Goal: Participate in discussion: Engage in conversation with other users on a specific topic

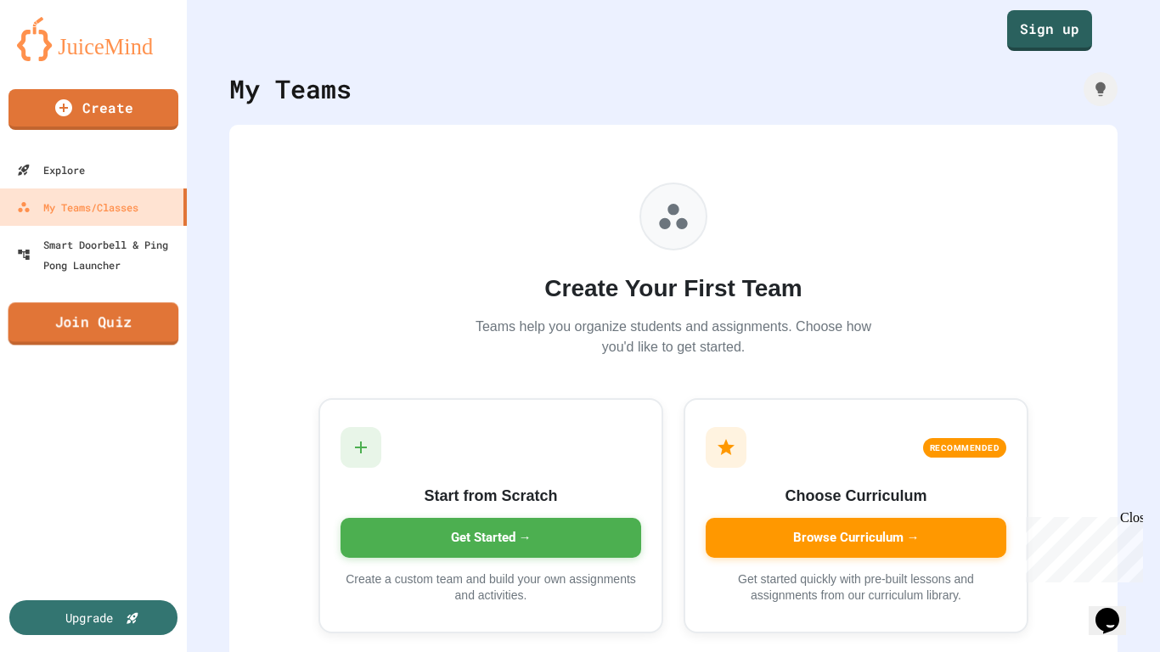
click at [86, 333] on link "Join Quiz" at bounding box center [93, 323] width 171 height 42
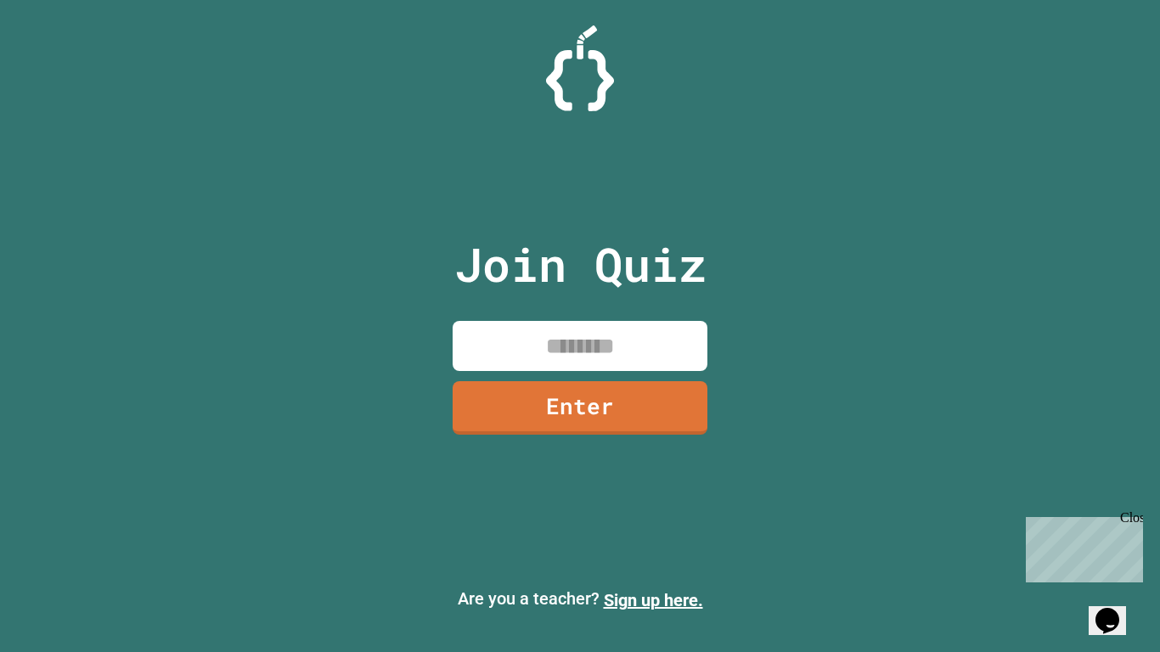
click at [594, 347] on input at bounding box center [579, 346] width 255 height 50
type input "********"
click at [552, 390] on link "Enter" at bounding box center [579, 406] width 245 height 56
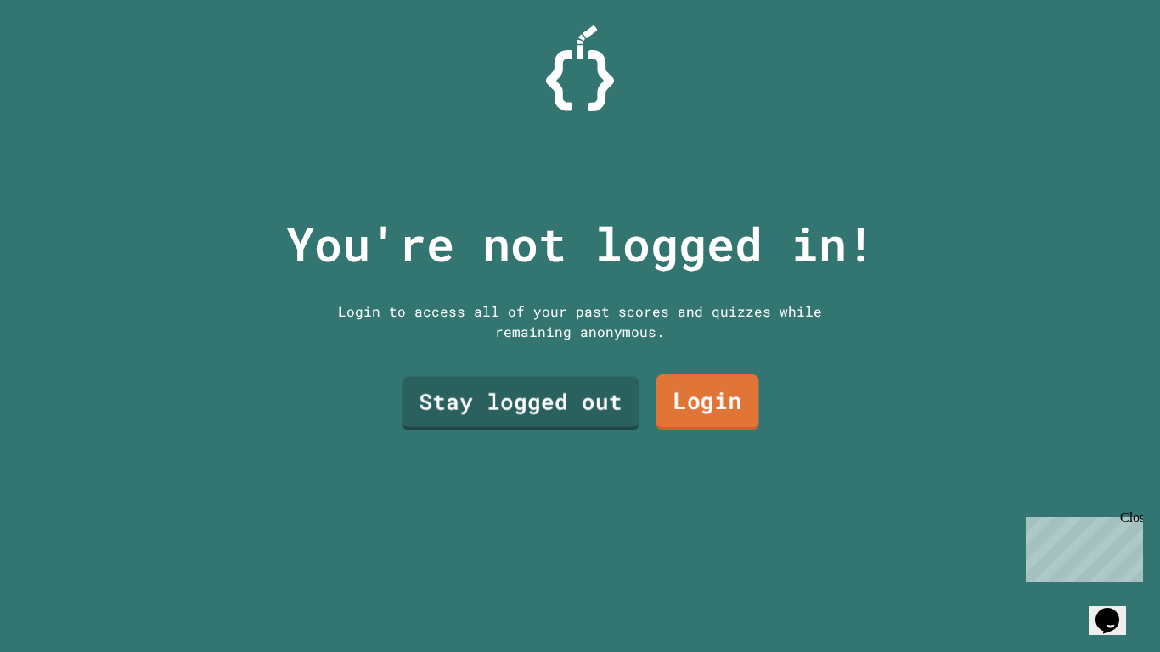
click at [693, 393] on link "Login" at bounding box center [707, 402] width 104 height 56
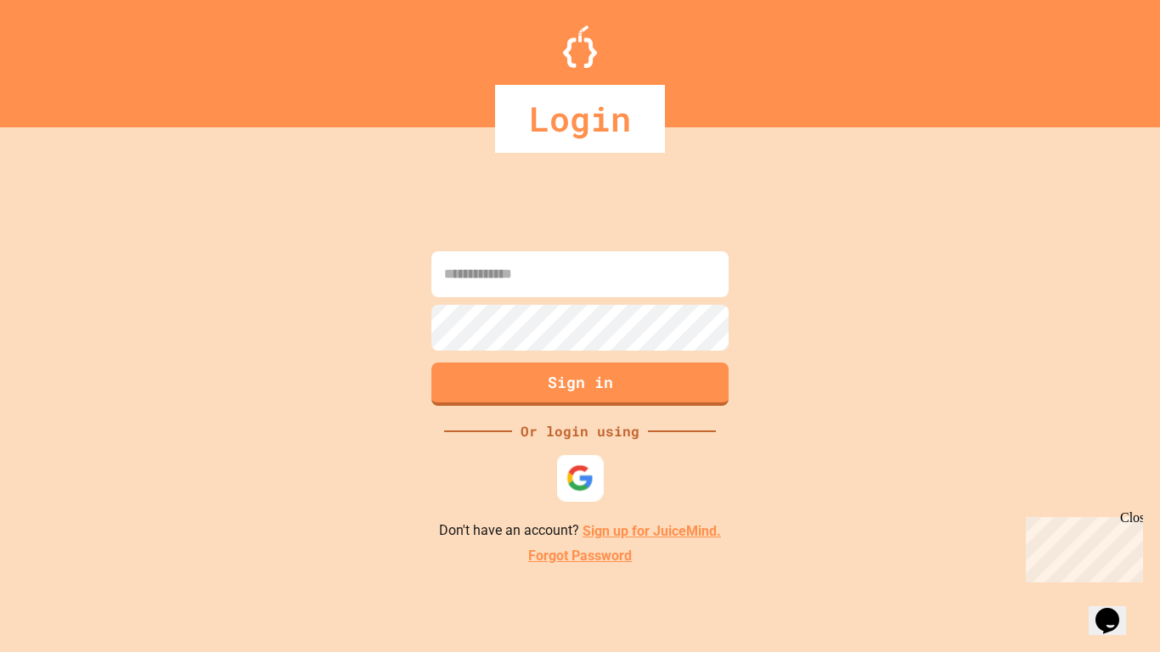
click at [580, 469] on img at bounding box center [580, 478] width 28 height 28
click at [538, 277] on input at bounding box center [579, 274] width 297 height 46
type input "**********"
click at [544, 382] on button "Sign in" at bounding box center [580, 383] width 303 height 44
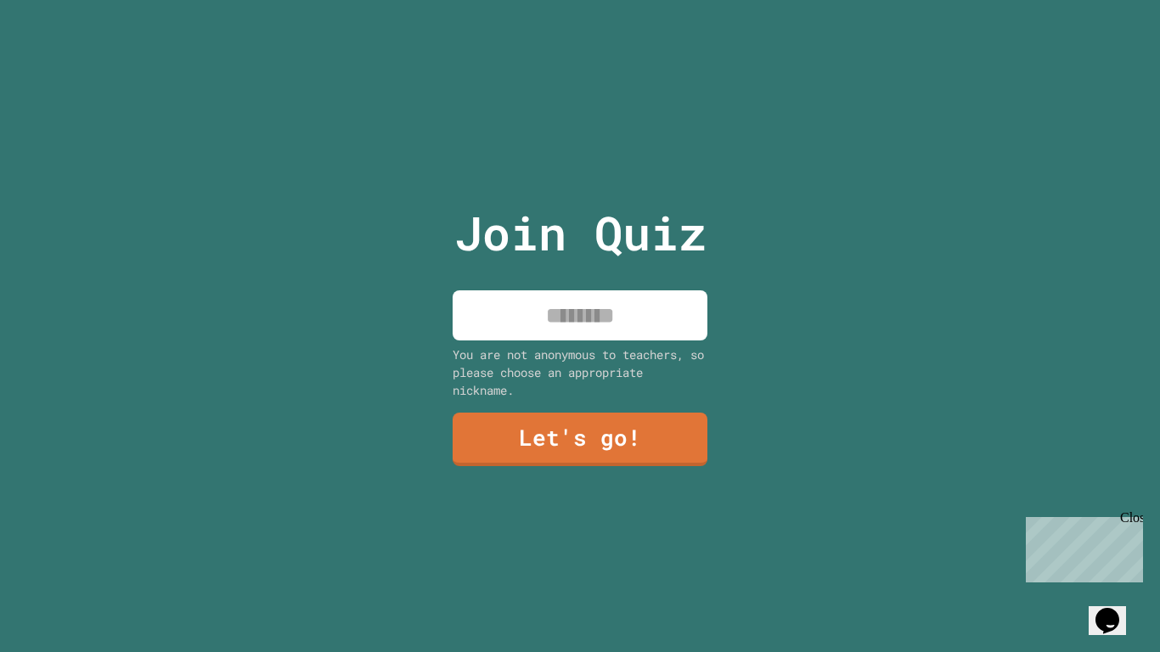
click at [598, 312] on input at bounding box center [579, 315] width 255 height 50
type input "****"
click at [570, 499] on div "Join Quiz **** You are not anonymous to teachers, so please choose an appropria…" at bounding box center [580, 326] width 286 height 652
click at [566, 457] on link "Let's go!" at bounding box center [579, 439] width 255 height 53
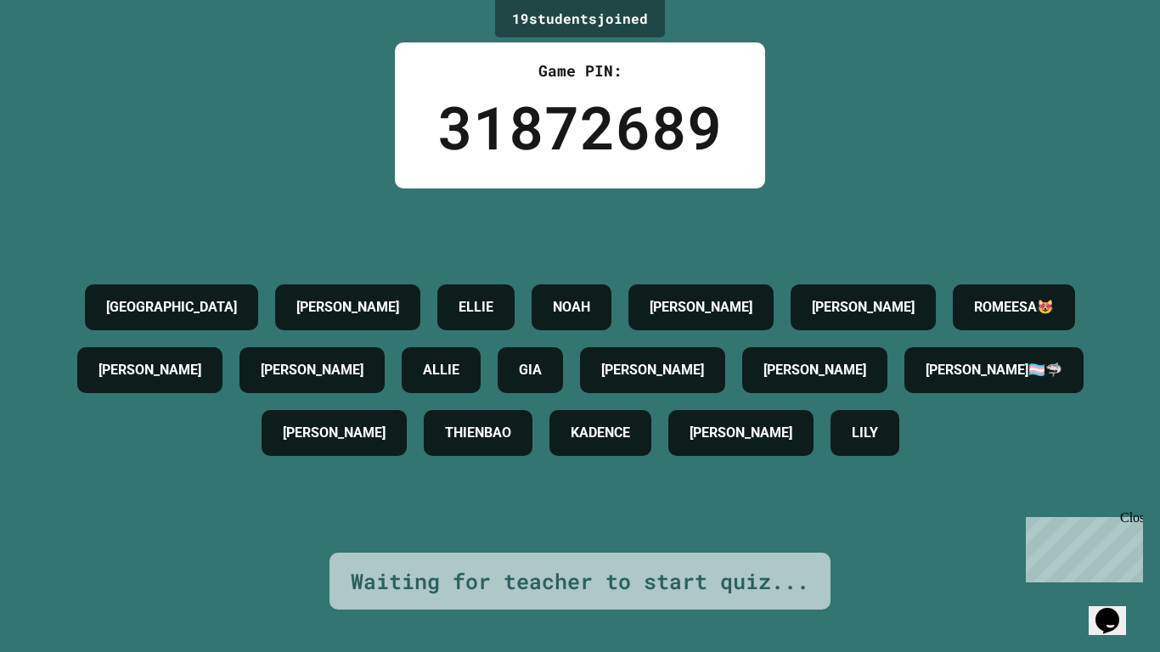
click at [1132, 520] on div "Close" at bounding box center [1130, 520] width 21 height 21
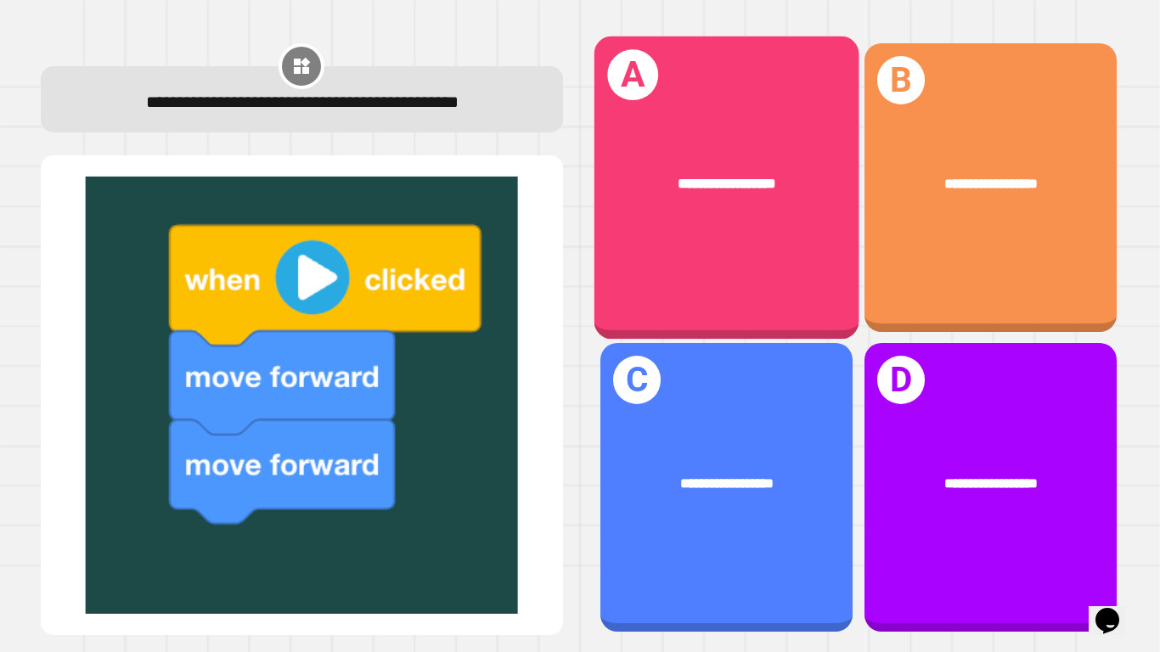
click at [677, 183] on span "**********" at bounding box center [726, 183] width 98 height 14
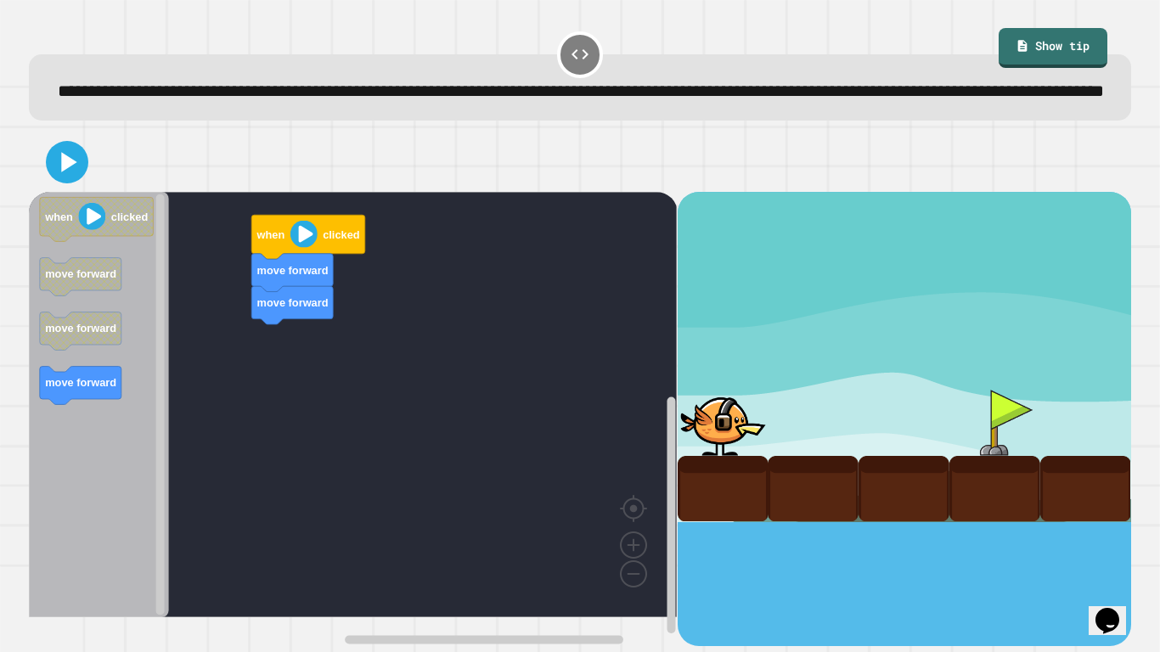
click at [127, 403] on icon "Blockly Workspace" at bounding box center [99, 404] width 140 height 425
click at [377, 368] on div "move forward move forward move forward when clicked when clicked move forward m…" at bounding box center [353, 419] width 648 height 454
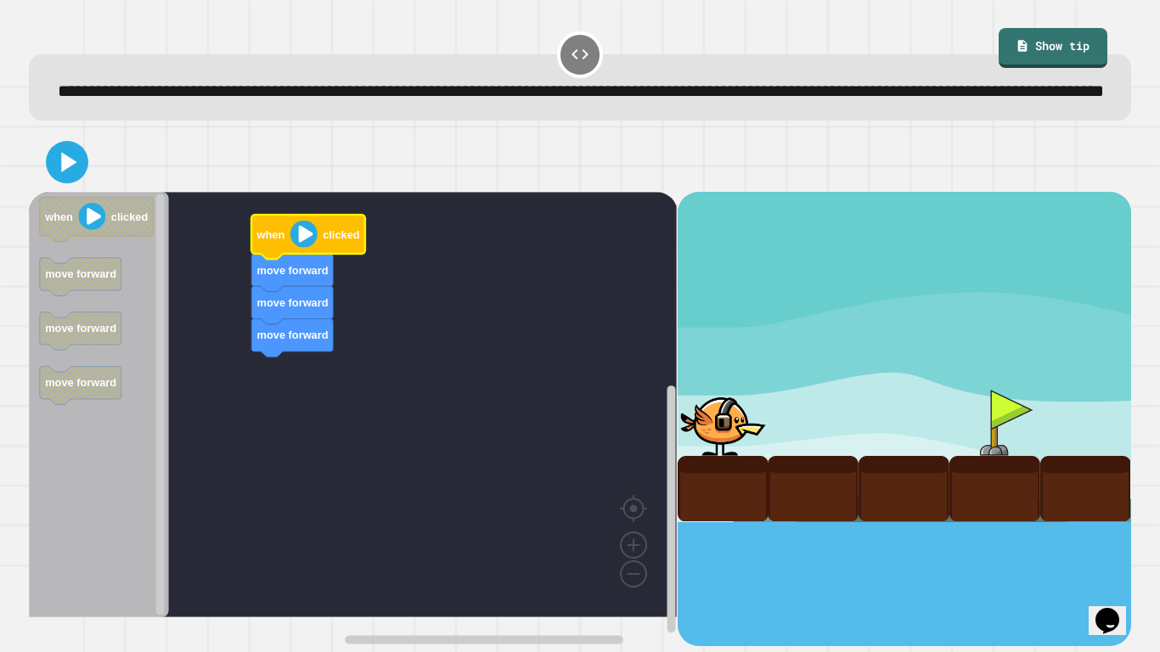
click at [290, 248] on image "Blockly Workspace" at bounding box center [303, 234] width 27 height 27
click at [299, 248] on image "Blockly Workspace" at bounding box center [303, 234] width 27 height 27
click at [63, 173] on icon at bounding box center [69, 161] width 19 height 23
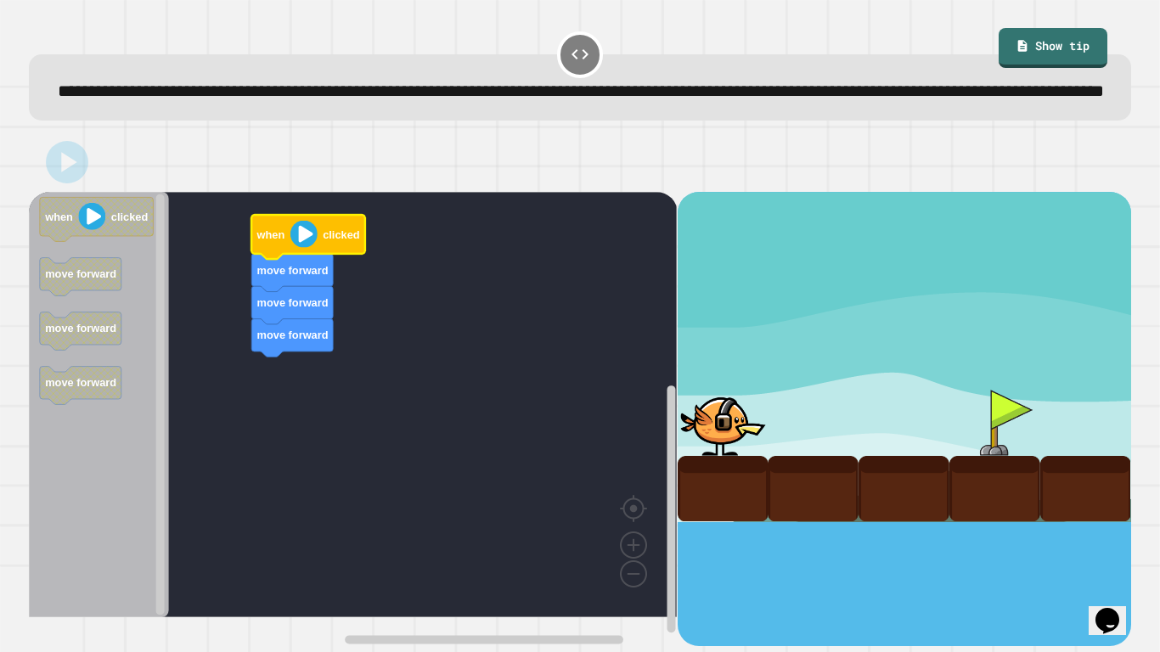
click at [872, 445] on div at bounding box center [860, 423] width 91 height 66
click at [872, 445] on div at bounding box center [903, 423] width 91 height 66
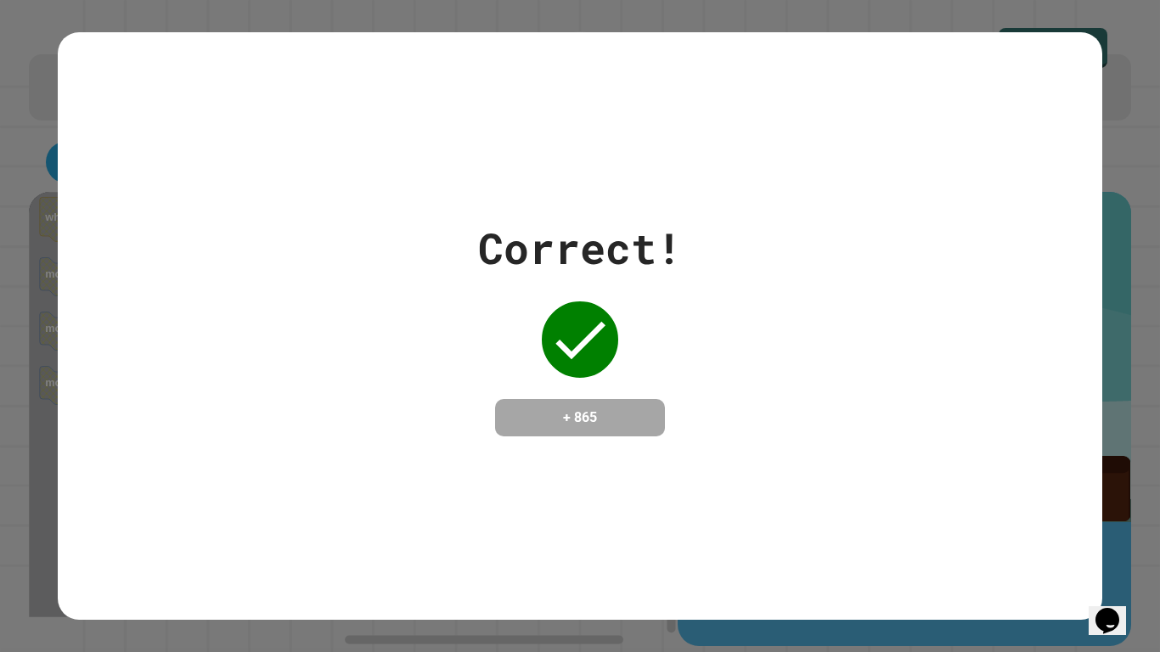
click at [851, 255] on div "Correct! + 865" at bounding box center [579, 326] width 1043 height 220
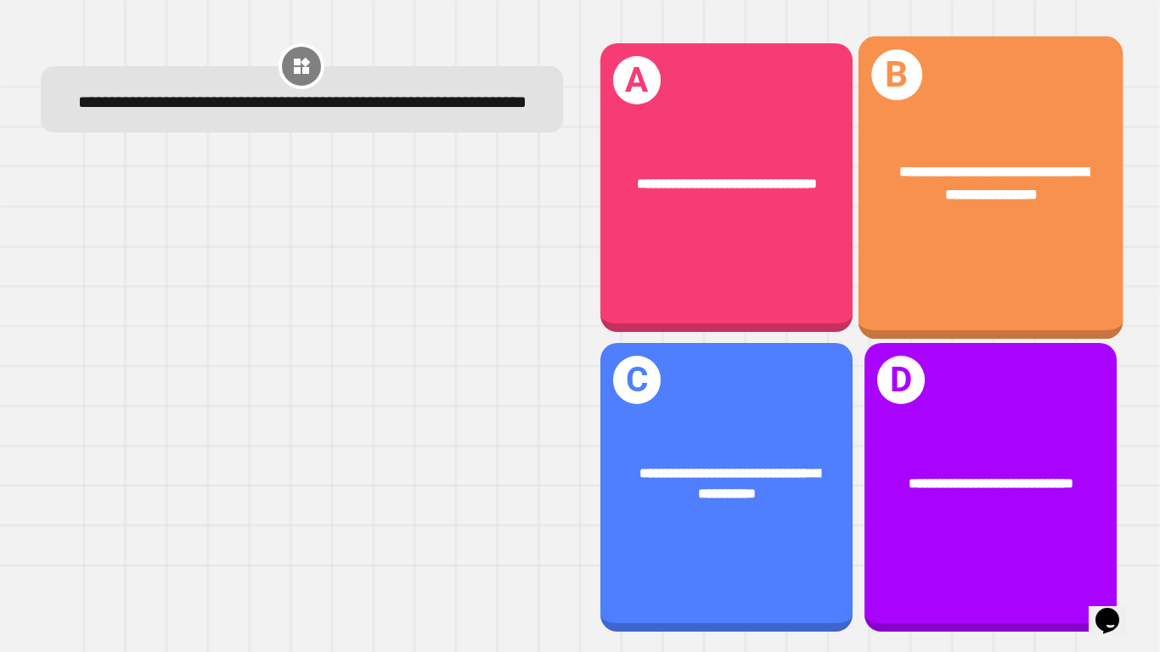
click at [1084, 90] on div "**********" at bounding box center [989, 187] width 265 height 303
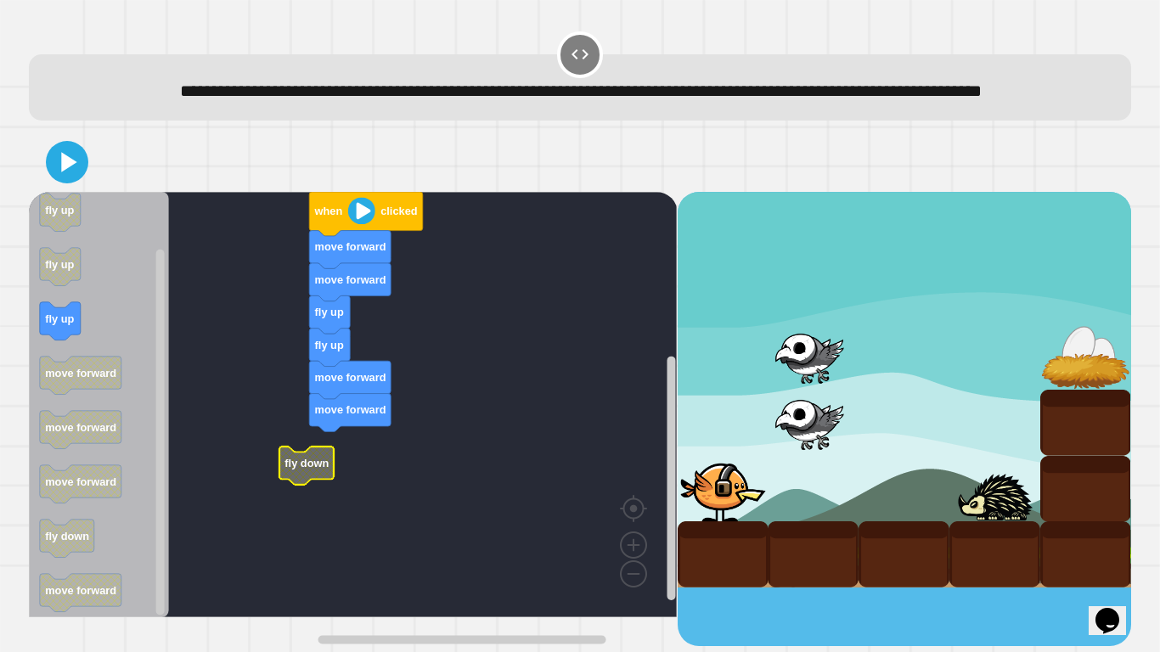
click at [295, 469] on text "fly down" at bounding box center [306, 463] width 44 height 13
click at [86, 183] on icon at bounding box center [67, 162] width 41 height 41
click at [76, 340] on g "fly up" at bounding box center [60, 321] width 41 height 38
click at [224, 354] on div "fly up fly up move forward move forward fly down move forward move forward when…" at bounding box center [353, 419] width 648 height 454
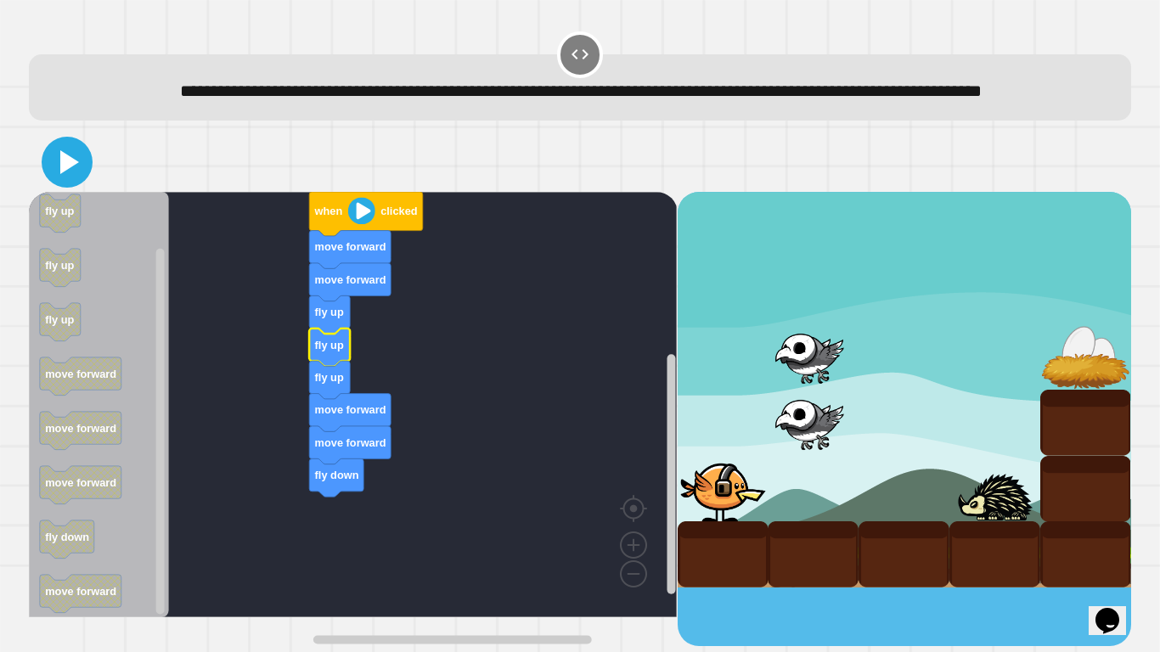
click at [66, 174] on icon at bounding box center [69, 162] width 19 height 24
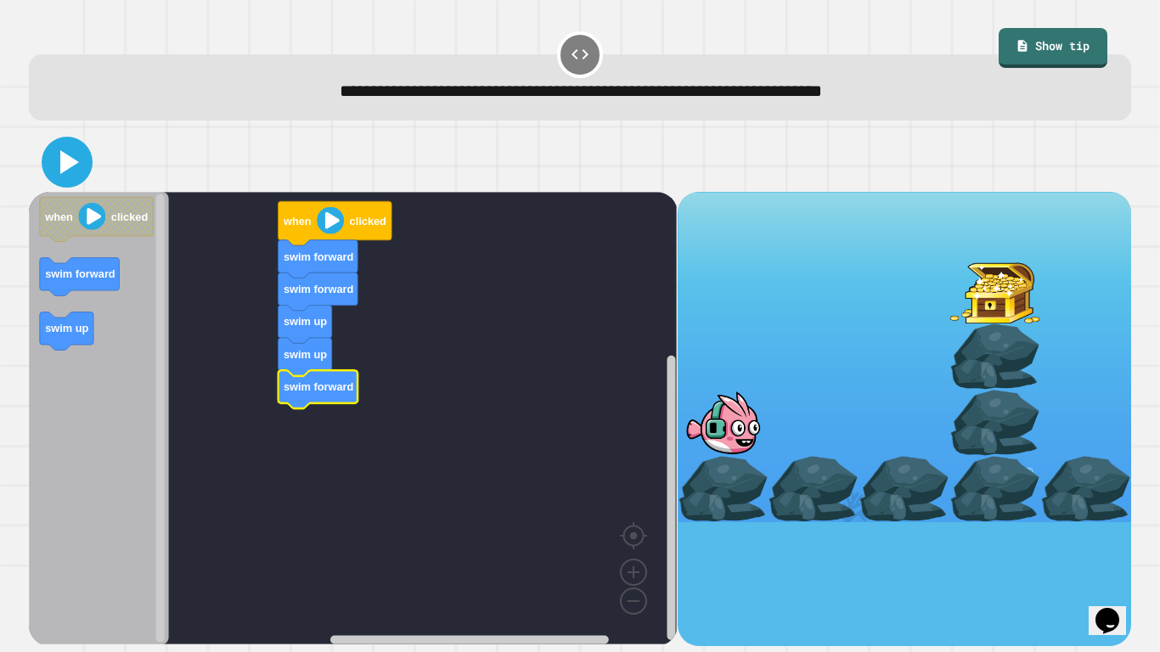
click at [81, 156] on icon at bounding box center [67, 162] width 41 height 41
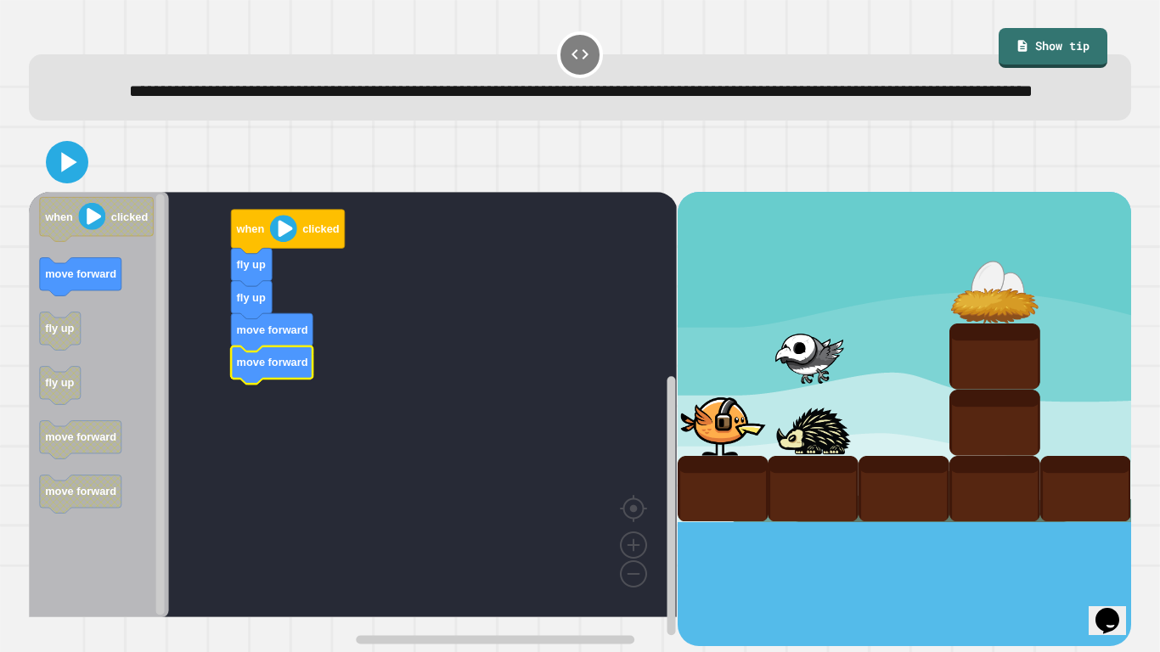
click at [130, 292] on icon "Blockly Workspace" at bounding box center [99, 404] width 140 height 425
click at [124, 295] on icon "Blockly Workspace" at bounding box center [99, 404] width 140 height 425
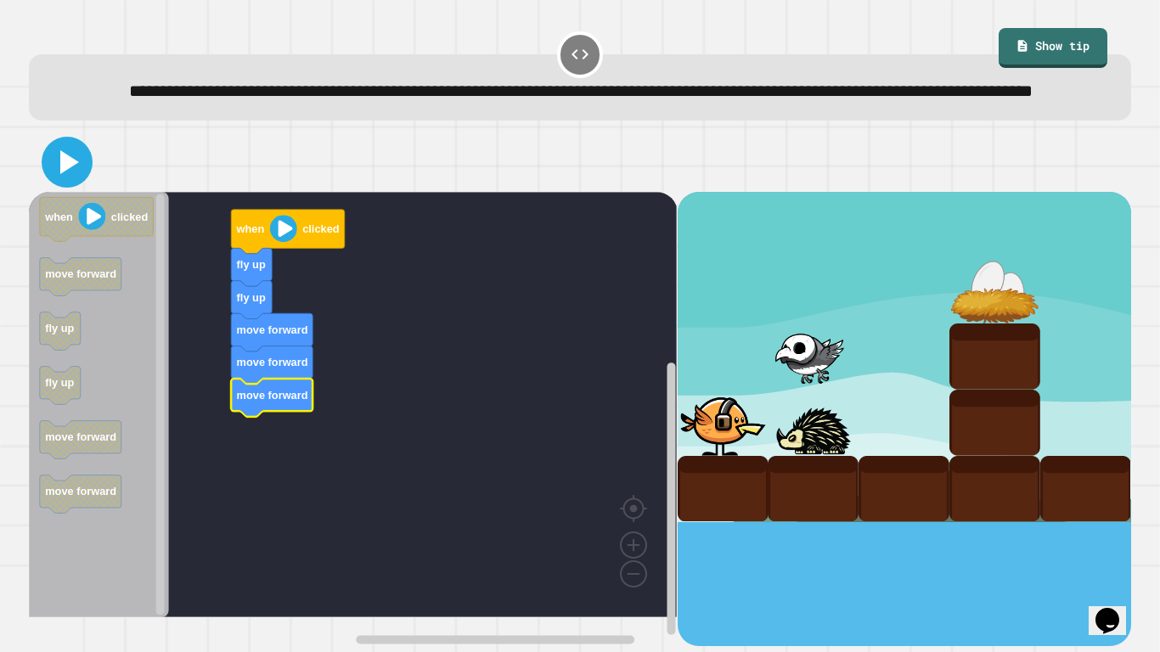
click at [76, 183] on icon at bounding box center [67, 162] width 41 height 41
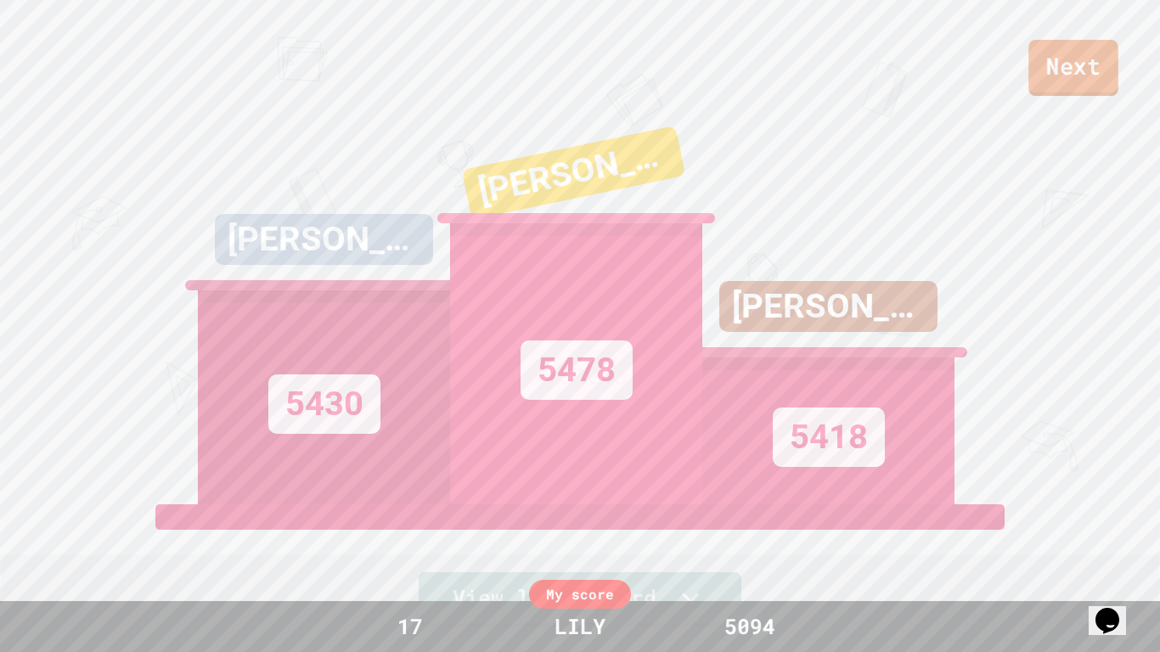
click at [1088, 93] on link "Next" at bounding box center [1073, 68] width 90 height 56
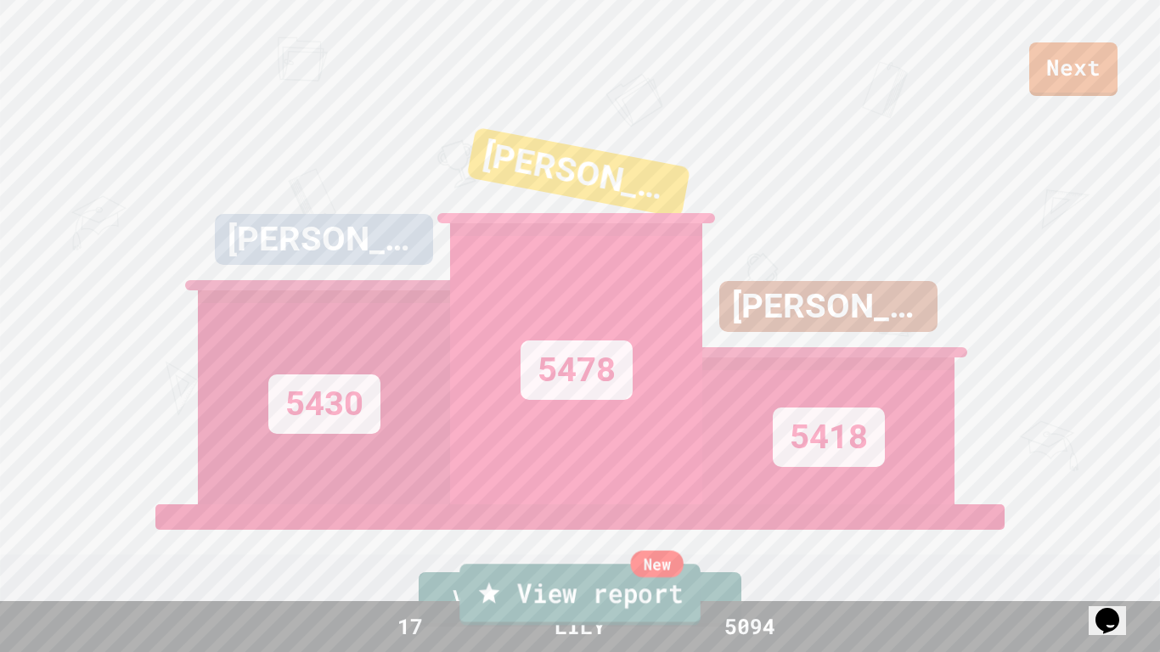
click at [672, 585] on link "New View report" at bounding box center [579, 594] width 240 height 61
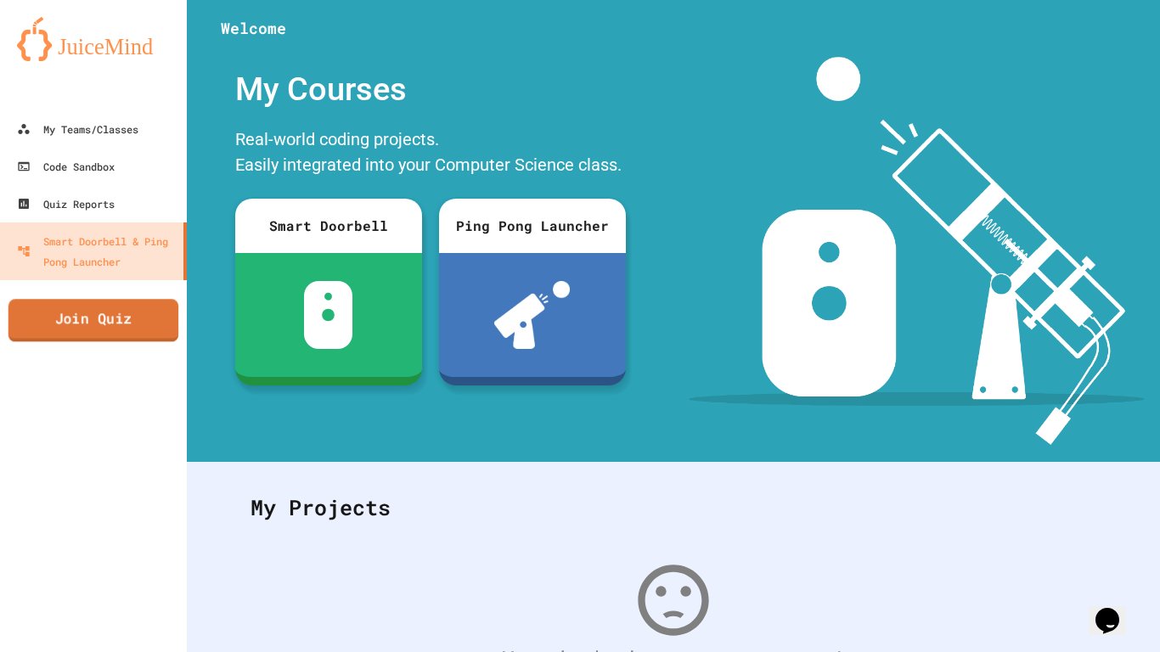
click at [110, 309] on link "Join Quiz" at bounding box center [93, 320] width 171 height 42
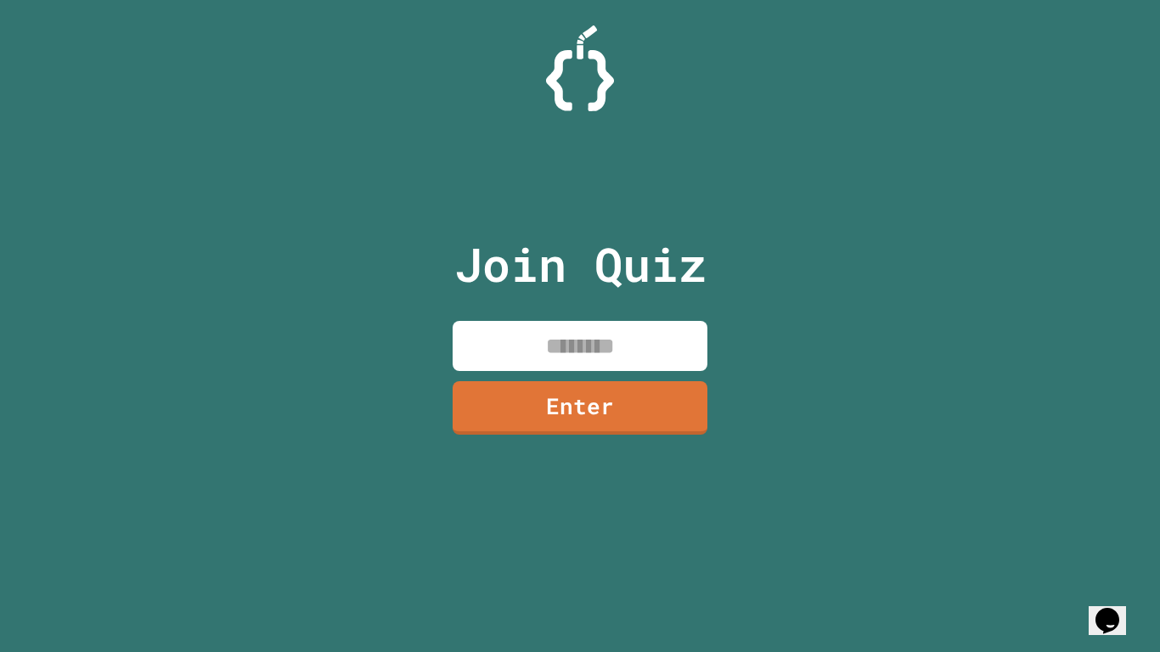
click at [529, 340] on input at bounding box center [579, 346] width 255 height 50
type input "********"
click at [657, 395] on link "Enter" at bounding box center [579, 407] width 255 height 53
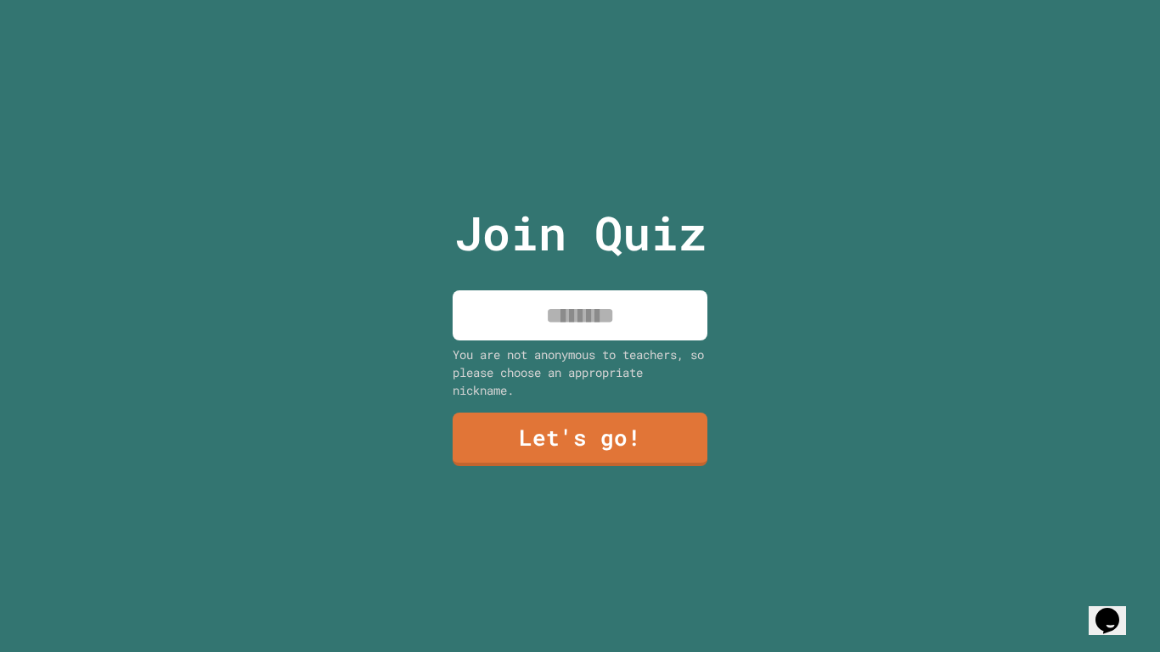
click at [640, 318] on input at bounding box center [579, 315] width 255 height 50
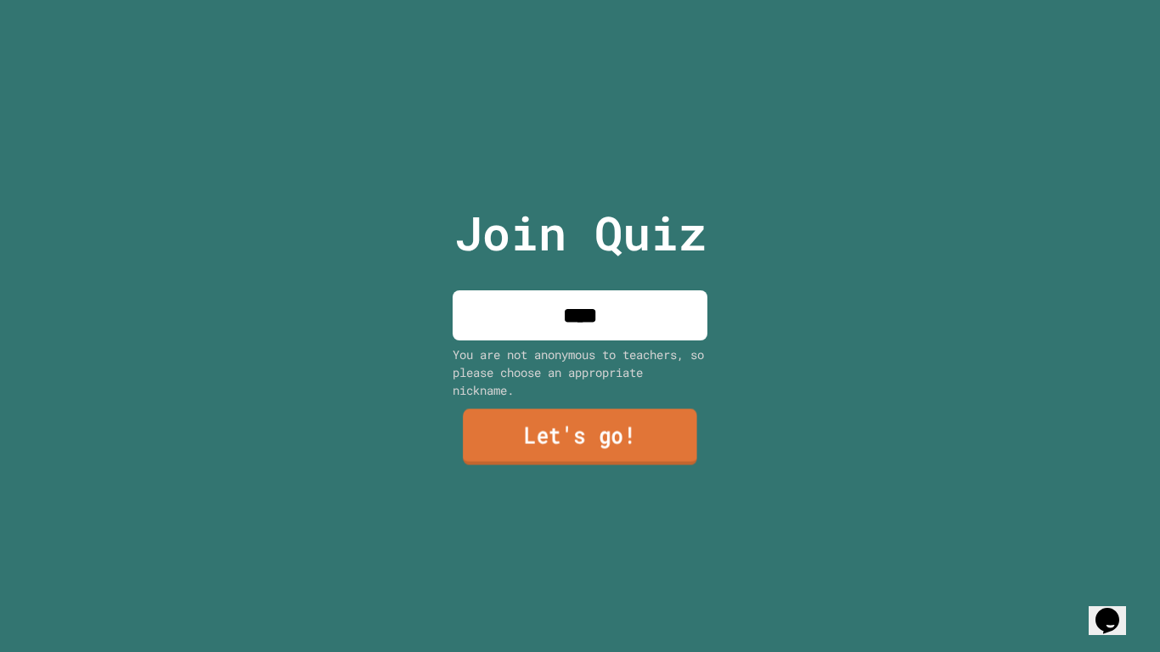
type input "****"
click at [536, 438] on link "Let's go!" at bounding box center [580, 436] width 234 height 56
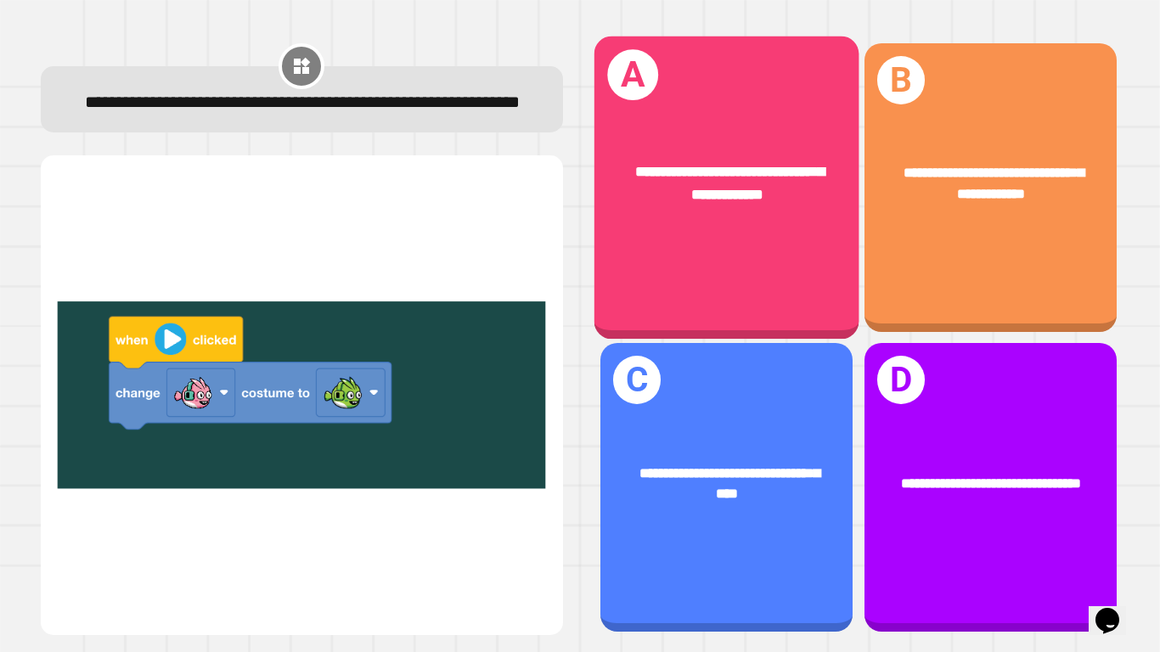
click at [745, 183] on div "**********" at bounding box center [726, 183] width 205 height 44
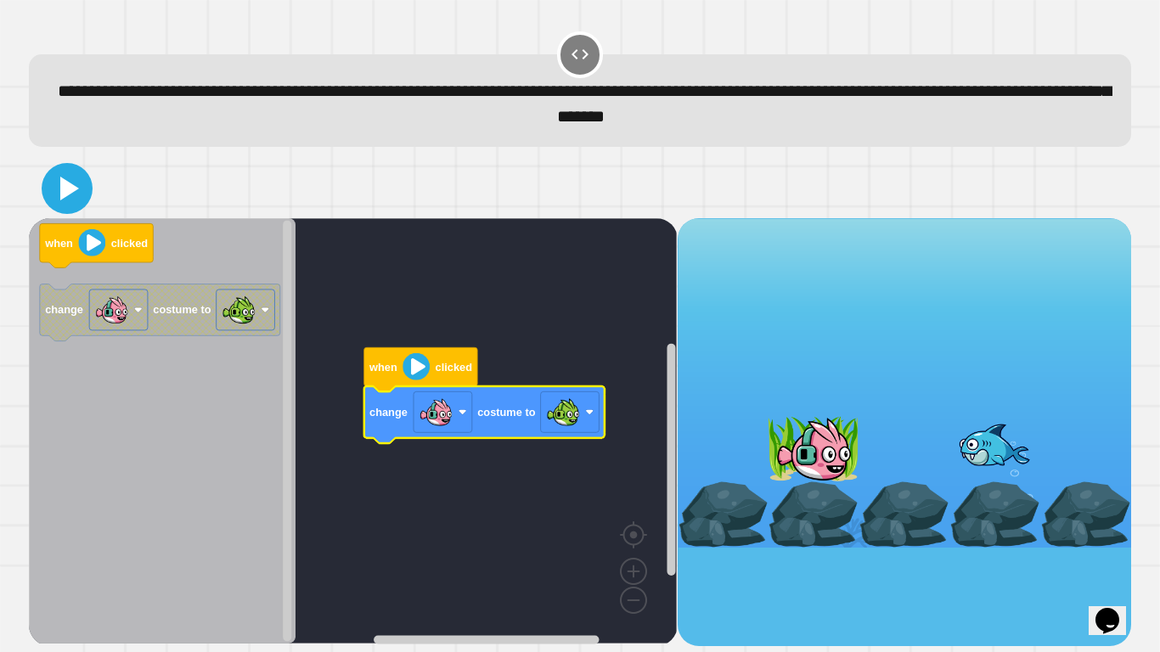
click at [55, 194] on icon at bounding box center [67, 188] width 41 height 41
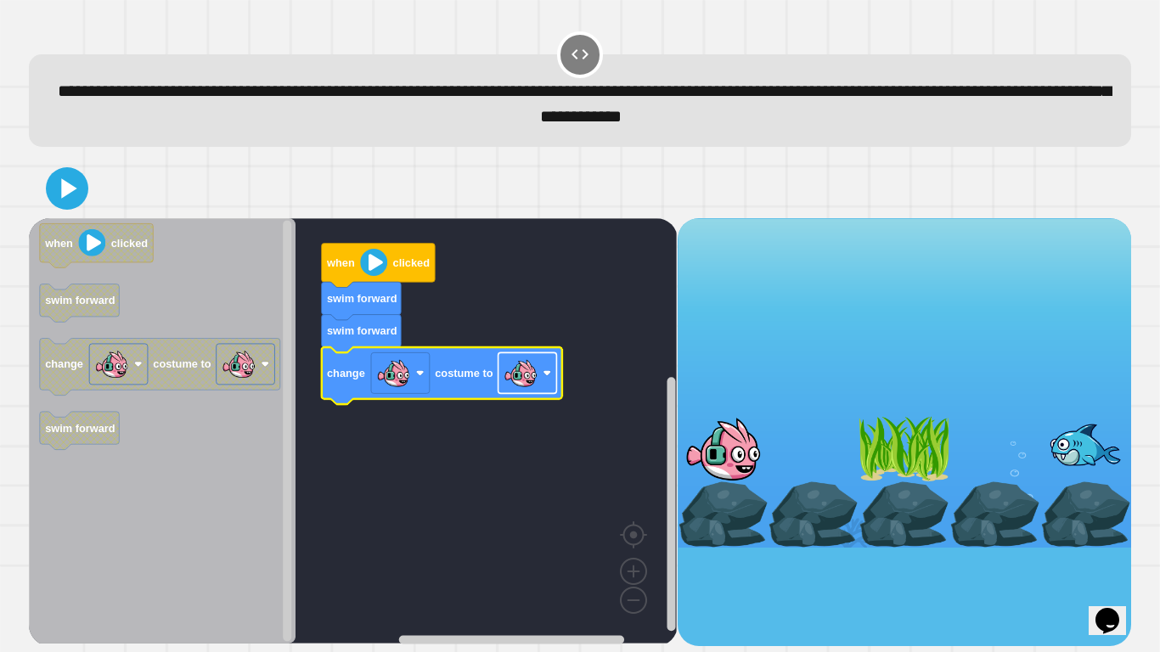
click at [523, 372] on image "Blockly Workspace" at bounding box center [520, 373] width 34 height 34
click at [83, 186] on icon at bounding box center [67, 188] width 34 height 34
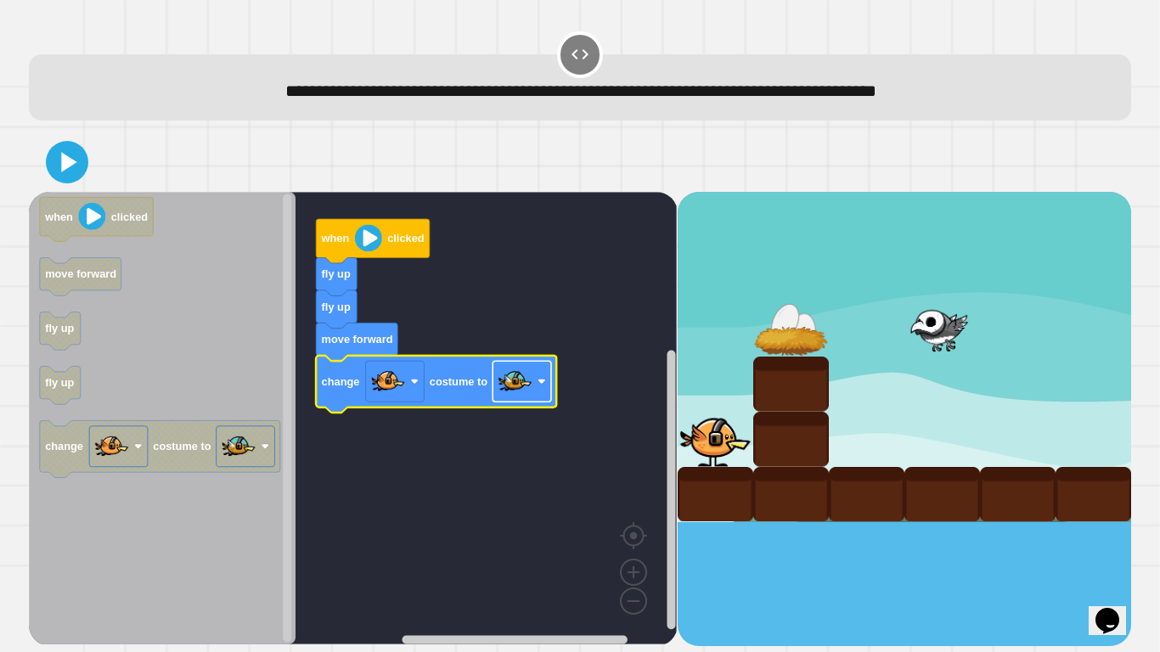
click at [533, 393] on rect "Blockly Workspace" at bounding box center [521, 381] width 59 height 41
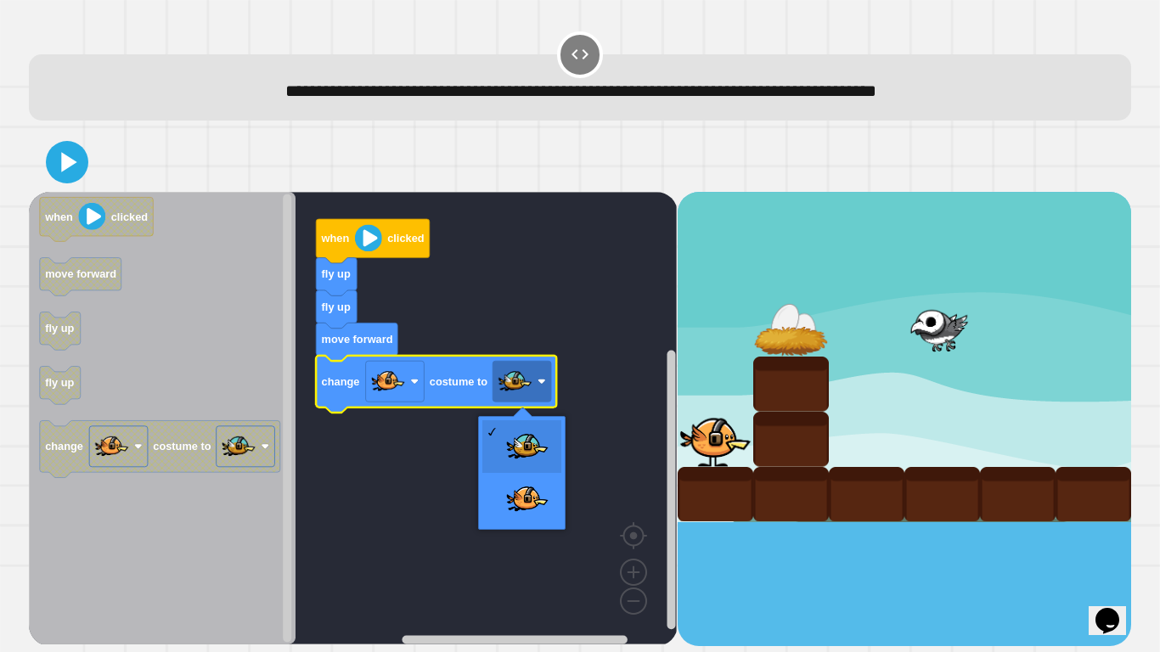
click at [510, 311] on rect "Blockly Workspace" at bounding box center [353, 418] width 648 height 452
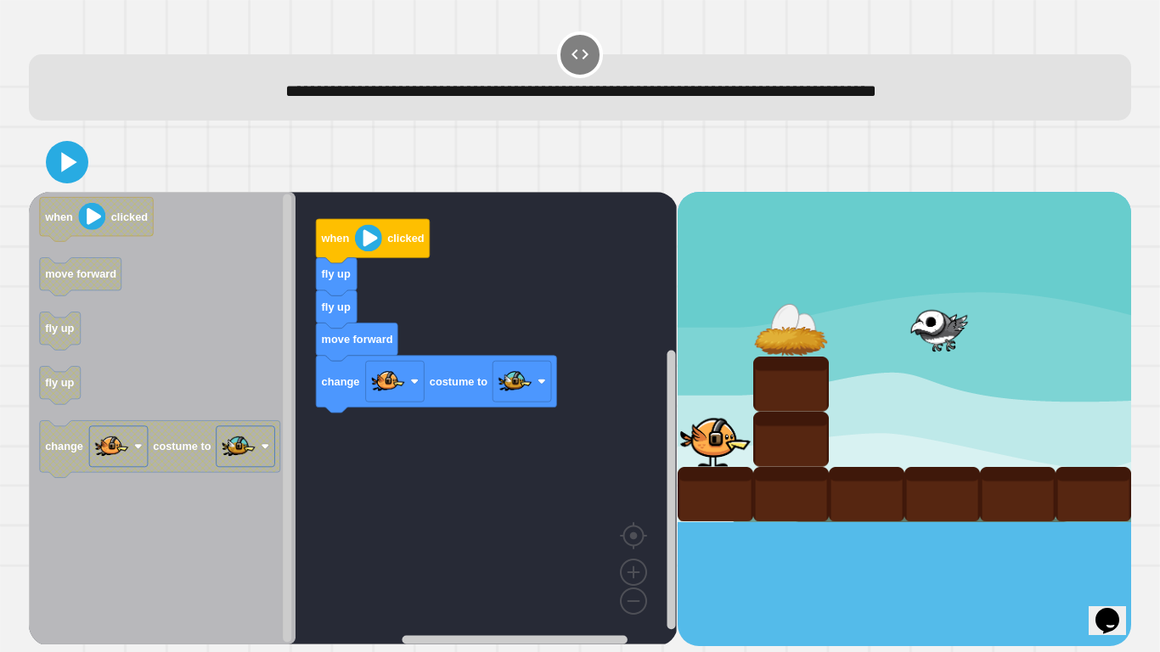
click at [55, 177] on icon at bounding box center [67, 162] width 34 height 34
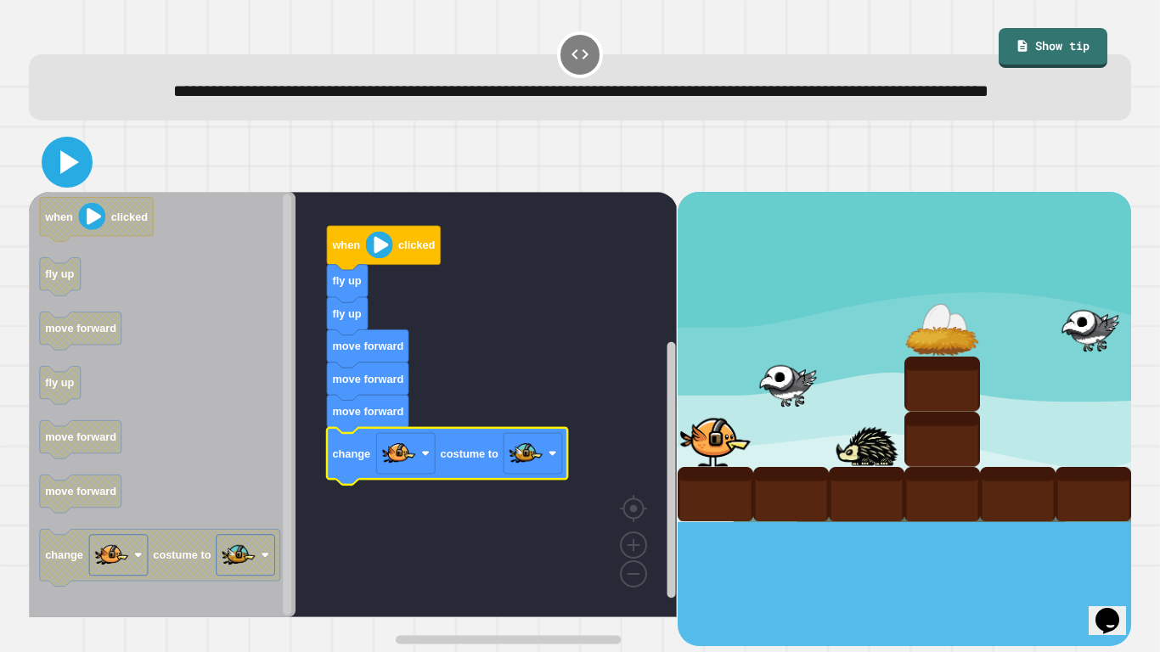
click at [74, 174] on icon at bounding box center [69, 162] width 19 height 24
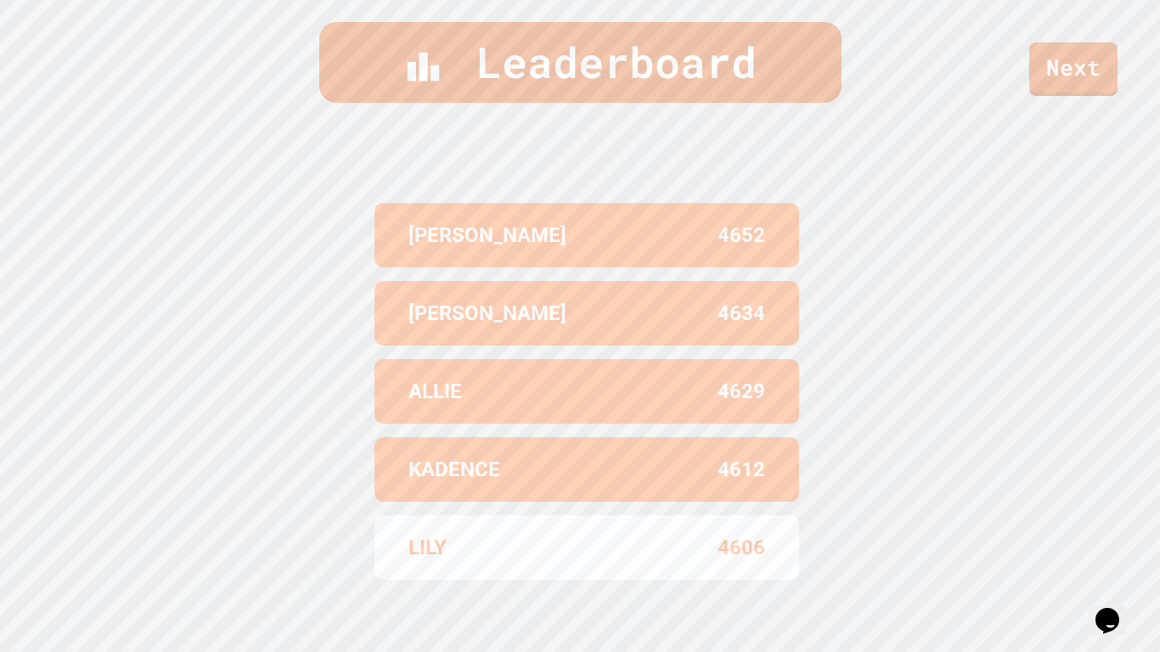
scroll to position [699, 0]
click at [1073, 65] on link "Next" at bounding box center [1073, 68] width 89 height 56
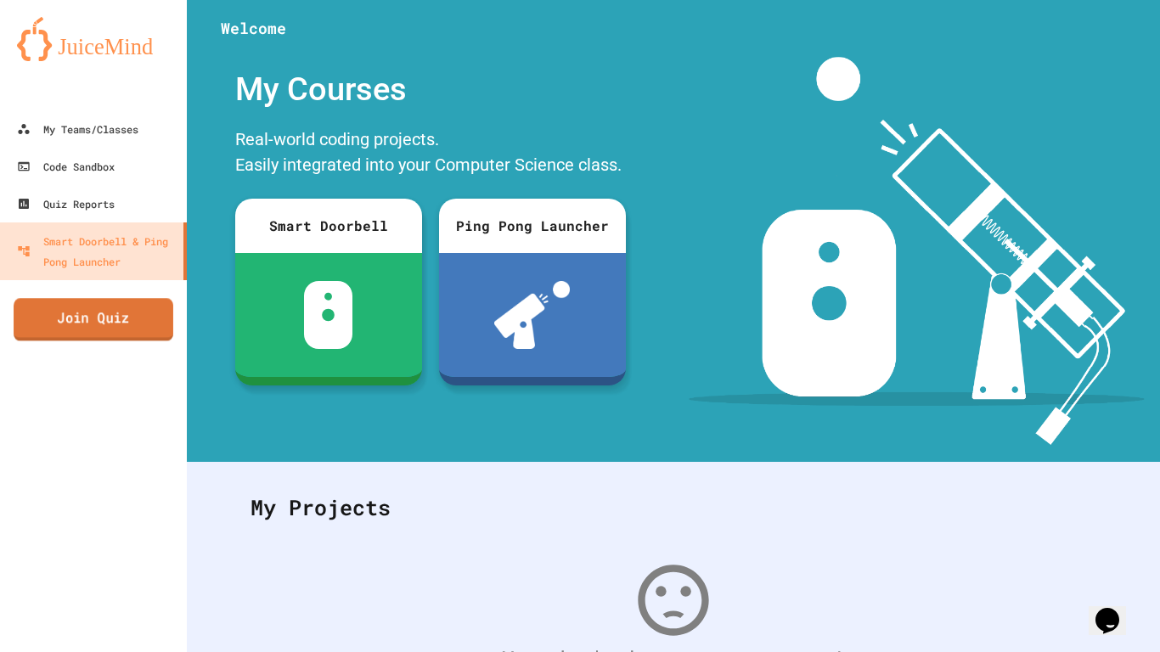
click at [117, 331] on link "Join Quiz" at bounding box center [94, 319] width 160 height 42
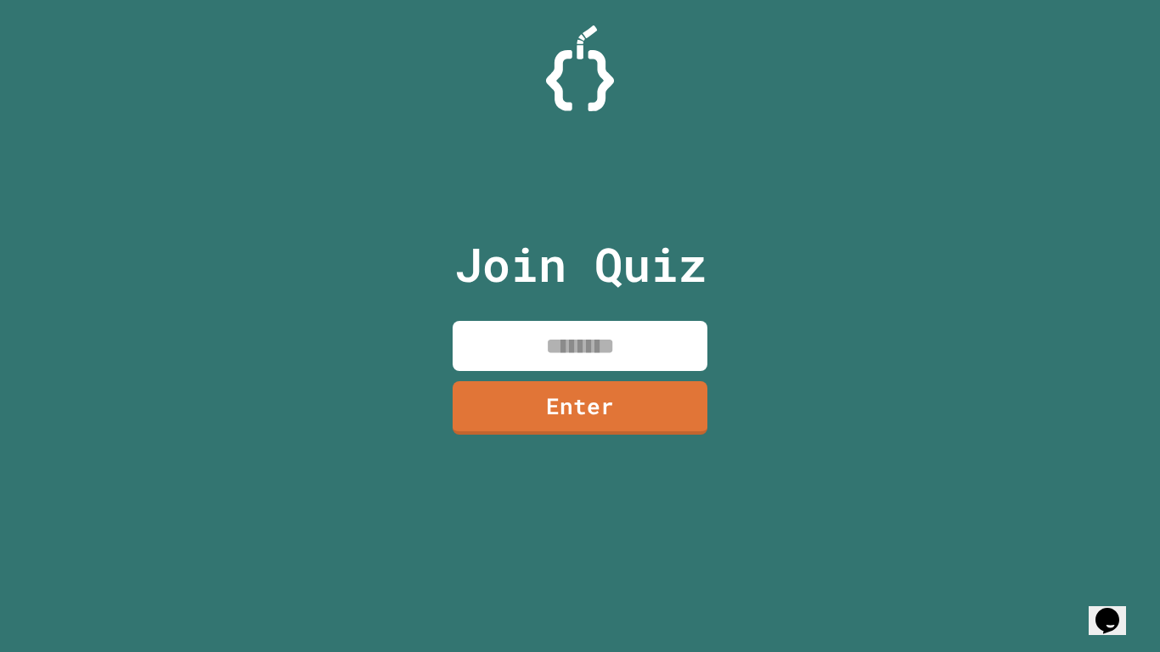
click at [542, 355] on input at bounding box center [579, 346] width 255 height 50
type input "********"
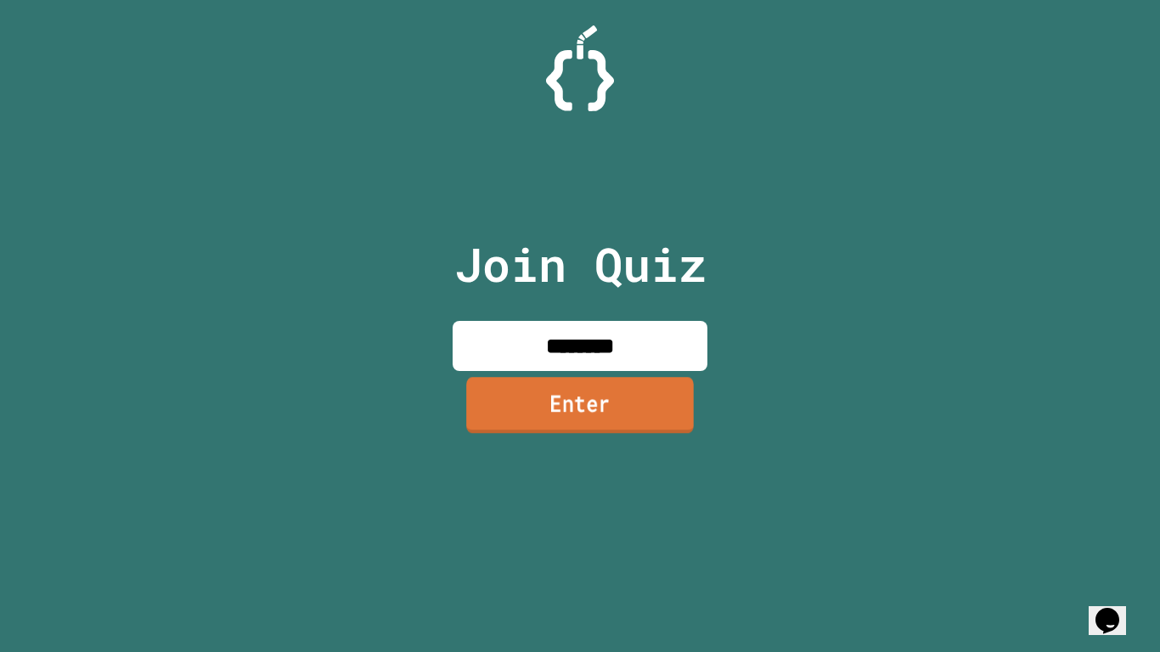
click at [520, 379] on link "Enter" at bounding box center [580, 405] width 228 height 56
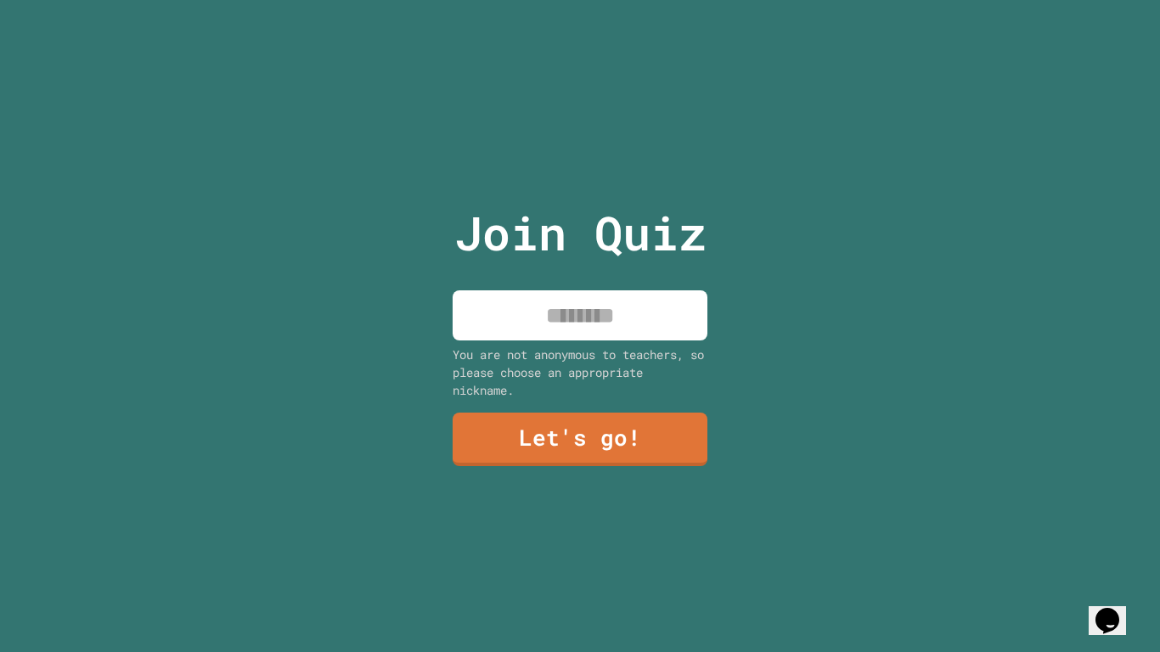
click at [559, 321] on input at bounding box center [579, 315] width 255 height 50
type input "****"
click at [528, 449] on link "Let's go!" at bounding box center [580, 437] width 247 height 56
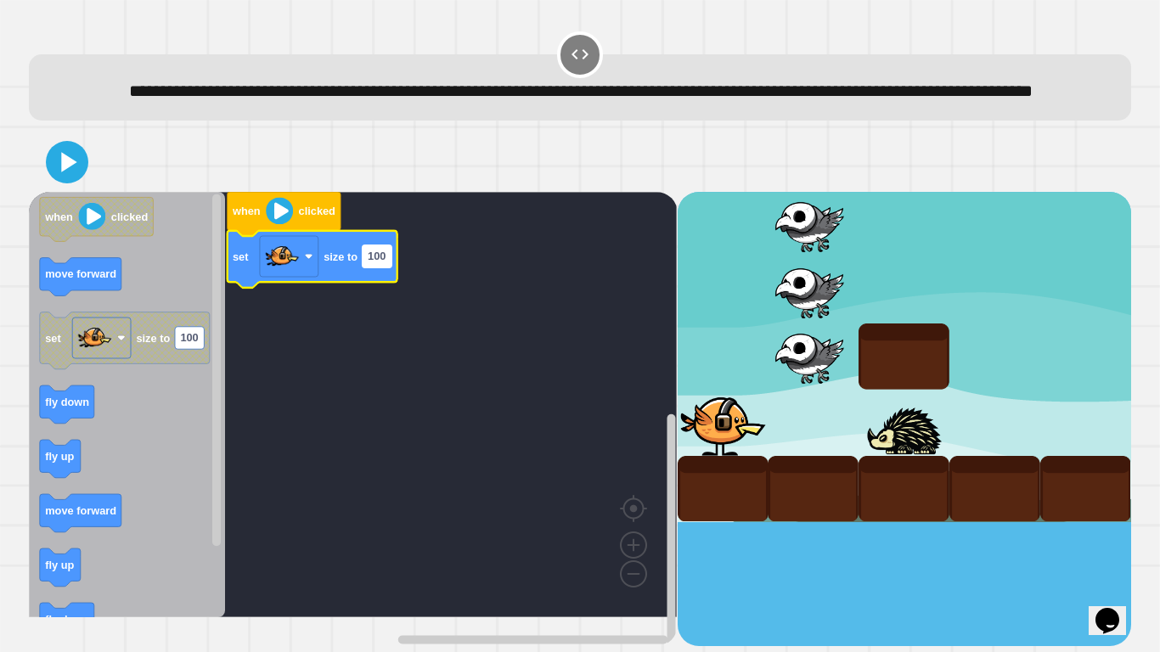
click at [377, 263] on text "100" at bounding box center [377, 256] width 18 height 13
type input "*"
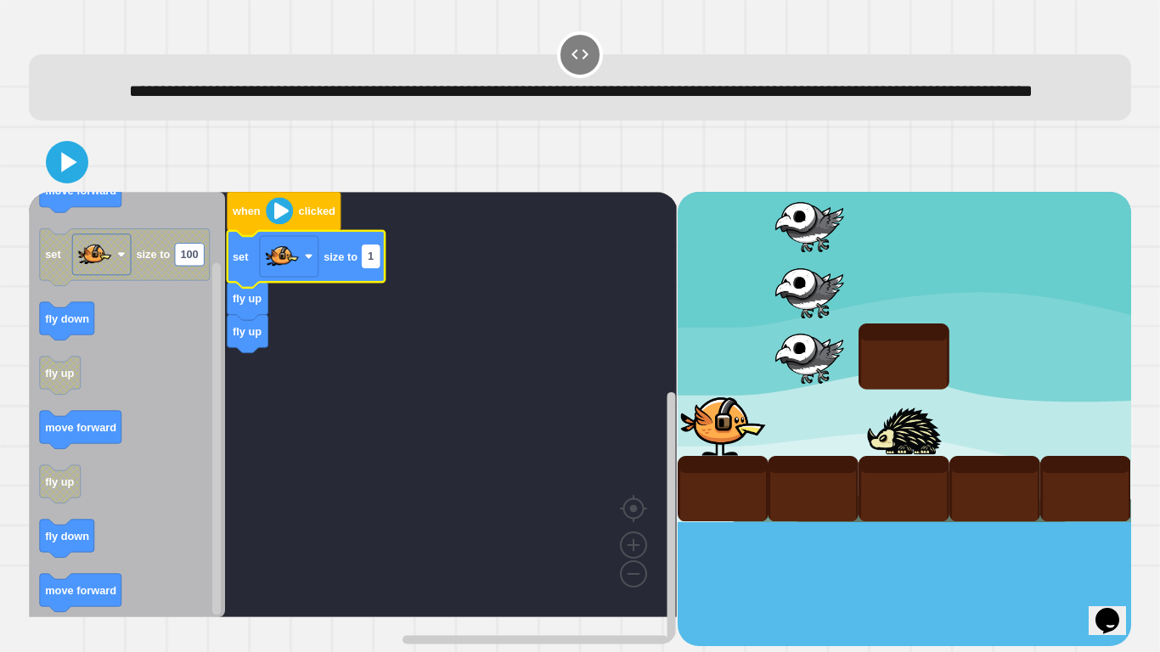
click at [373, 263] on text "1" at bounding box center [371, 256] width 6 height 13
type input "*"
type input "***"
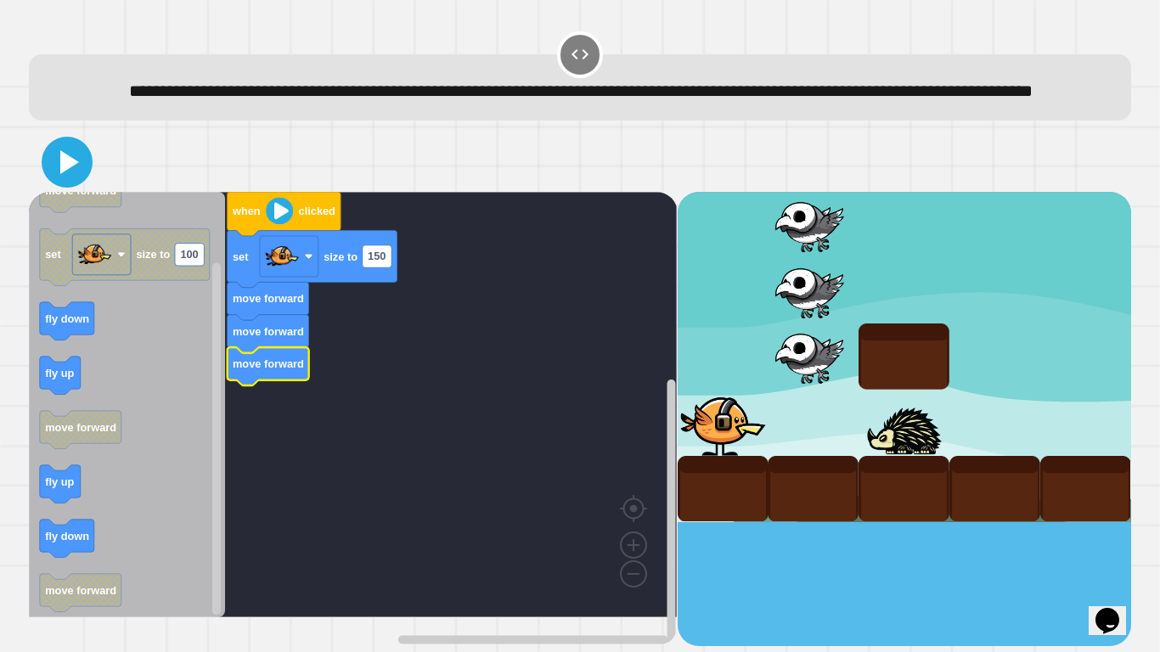
click at [86, 183] on icon at bounding box center [67, 162] width 41 height 41
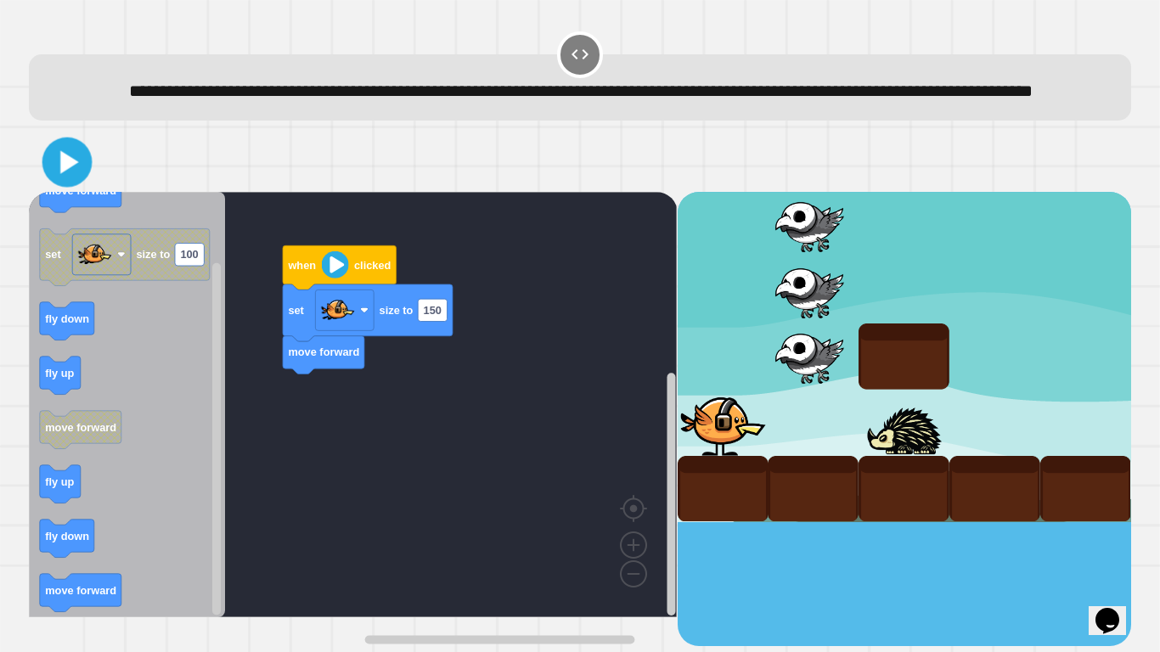
click at [67, 173] on icon at bounding box center [69, 161] width 19 height 23
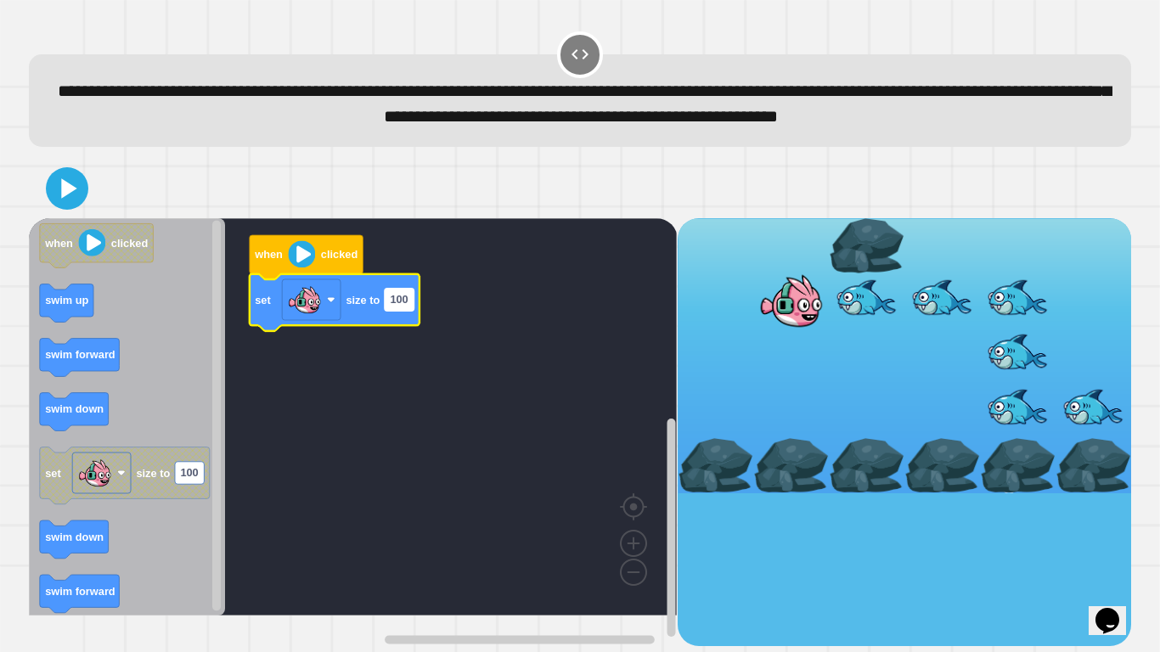
click at [402, 306] on text "100" at bounding box center [399, 299] width 18 height 13
type input "*"
type input "***"
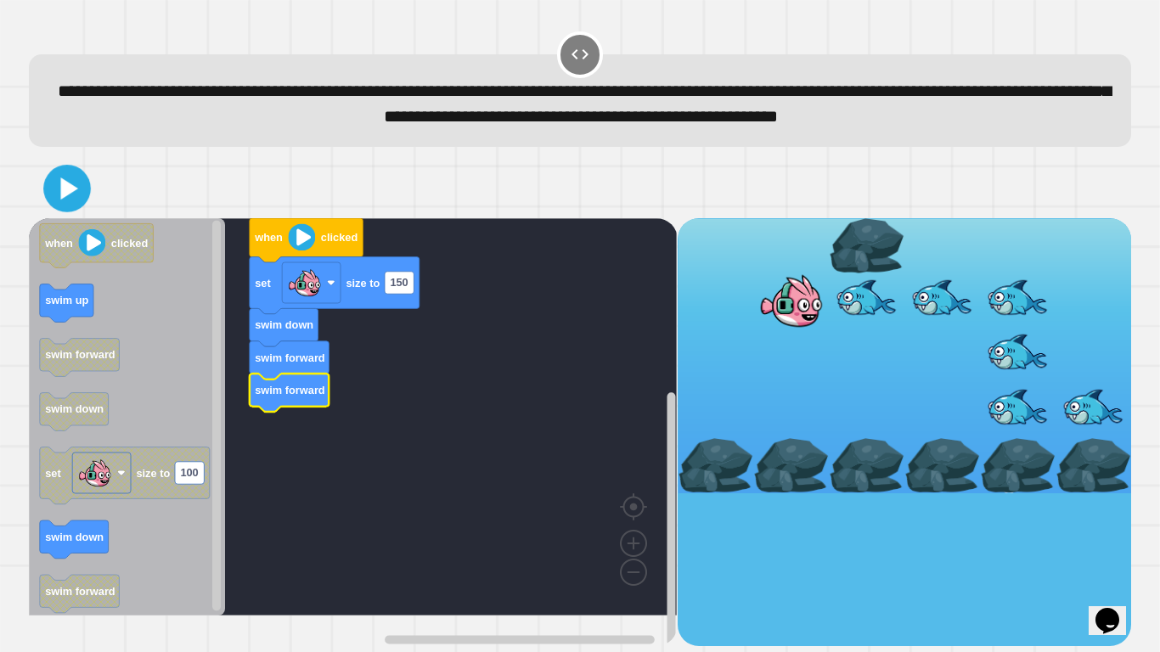
click at [62, 199] on icon at bounding box center [69, 188] width 17 height 22
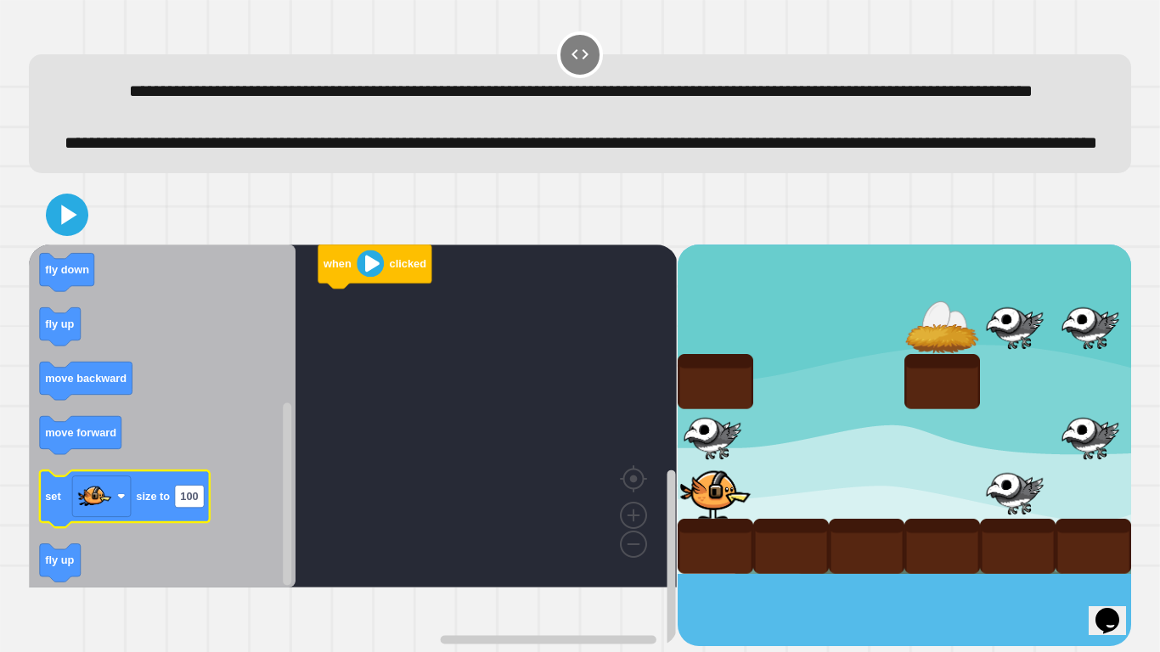
click at [164, 527] on icon "Blockly Workspace" at bounding box center [125, 498] width 170 height 57
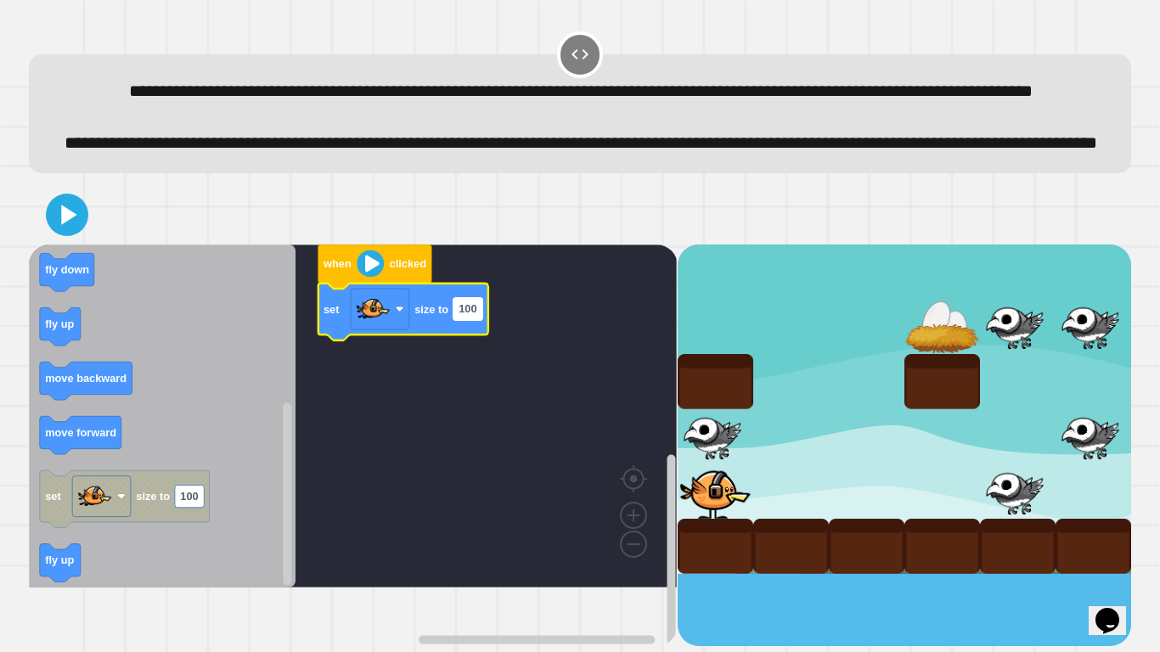
click at [477, 319] on rect "Blockly Workspace" at bounding box center [467, 308] width 29 height 22
type input "**"
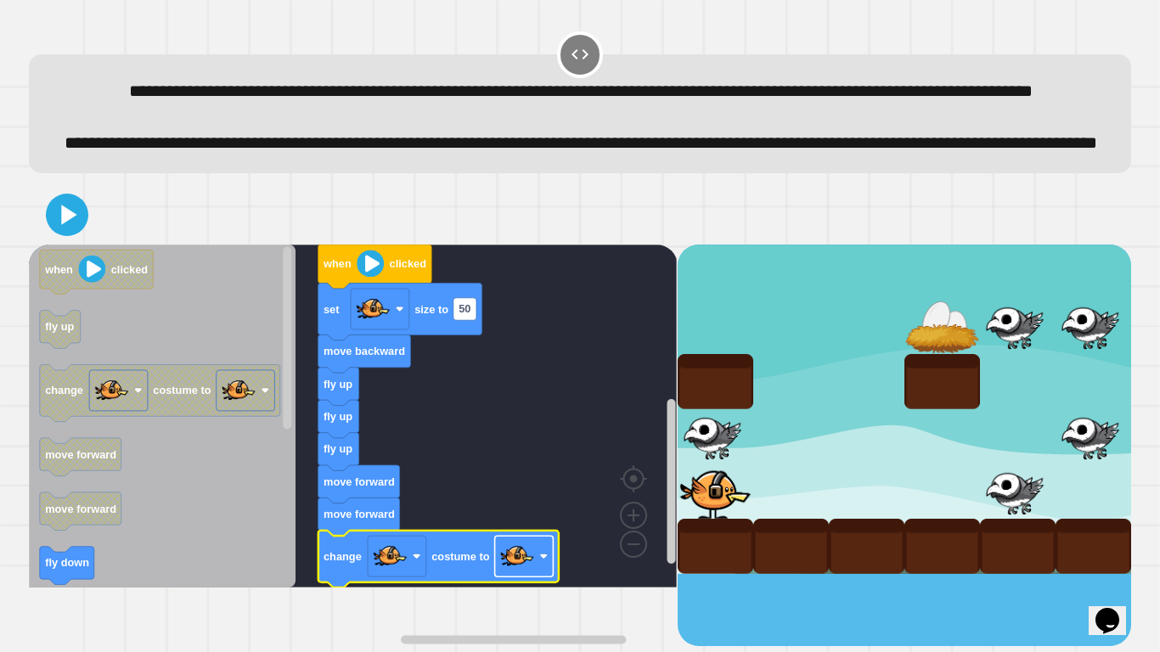
click at [529, 573] on image "Blockly Workspace" at bounding box center [517, 556] width 34 height 34
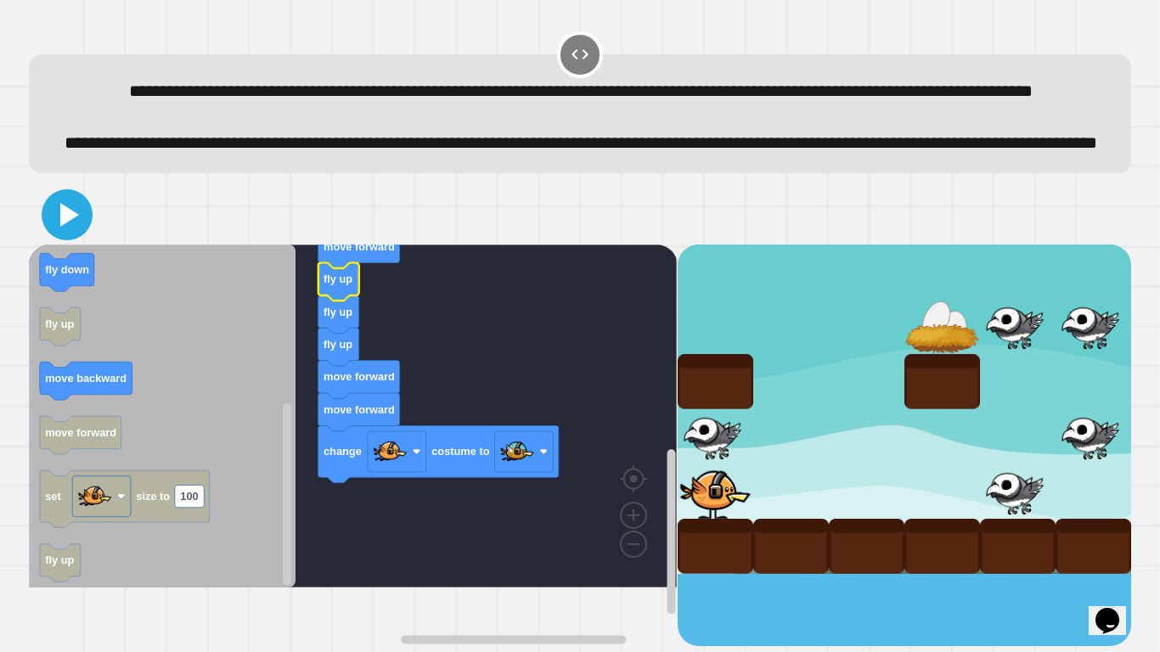
click at [65, 235] on icon at bounding box center [67, 214] width 41 height 41
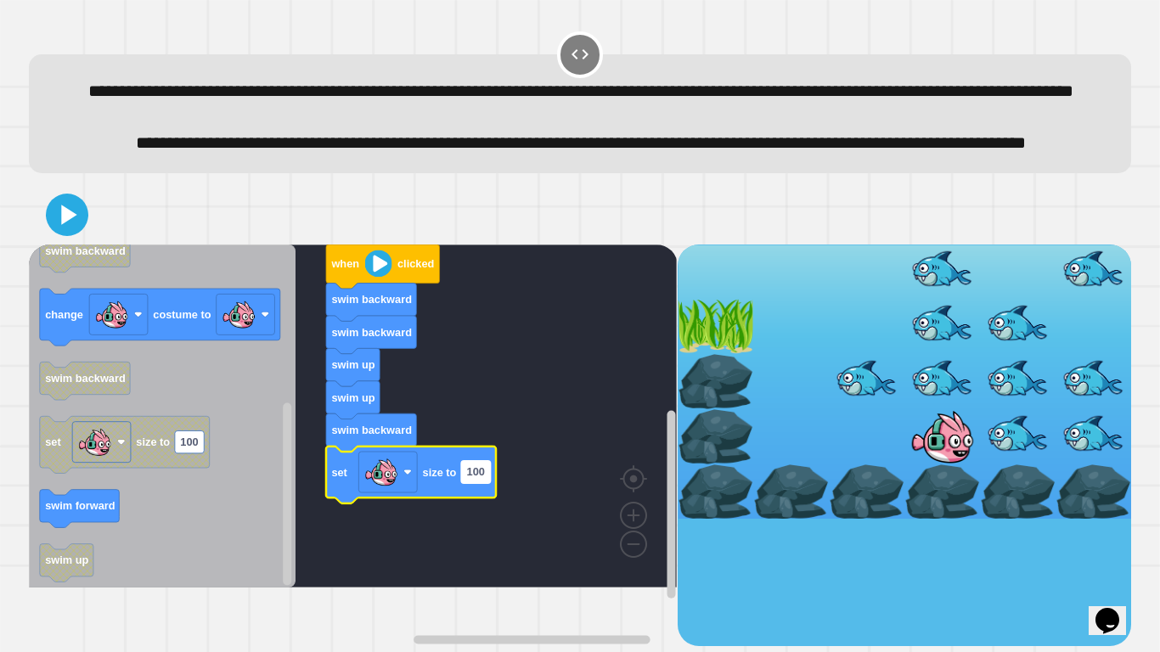
click at [475, 478] on text "100" at bounding box center [476, 471] width 18 height 13
type input "**"
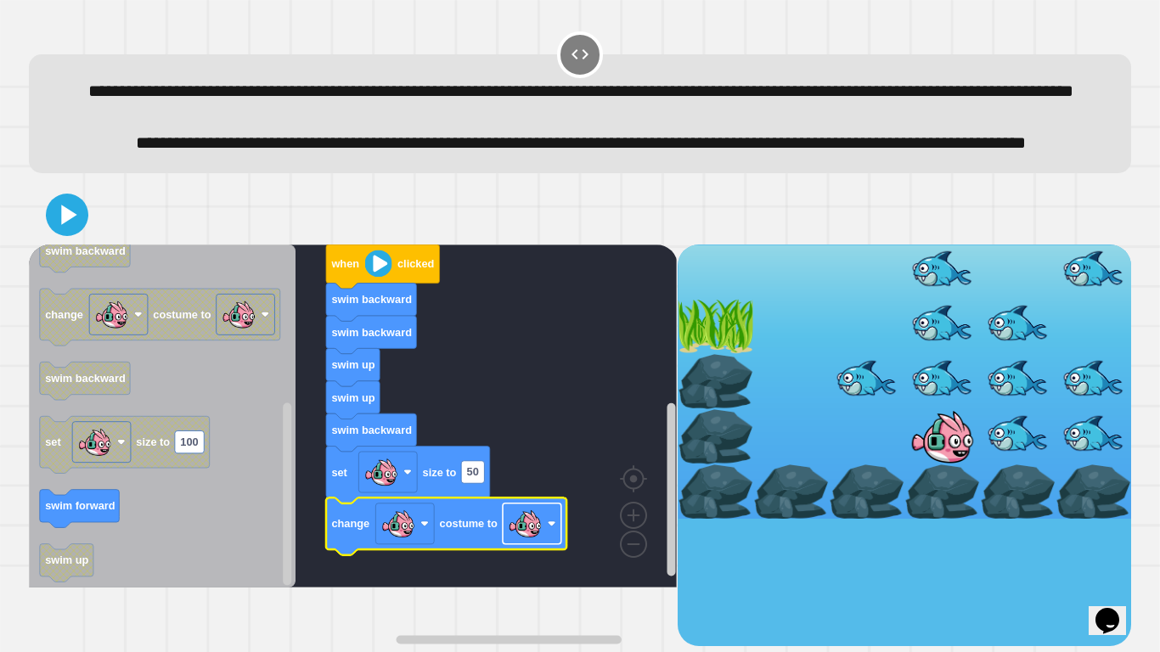
click at [548, 528] on image "Blockly Workspace" at bounding box center [552, 524] width 8 height 8
click at [65, 233] on icon at bounding box center [67, 214] width 38 height 38
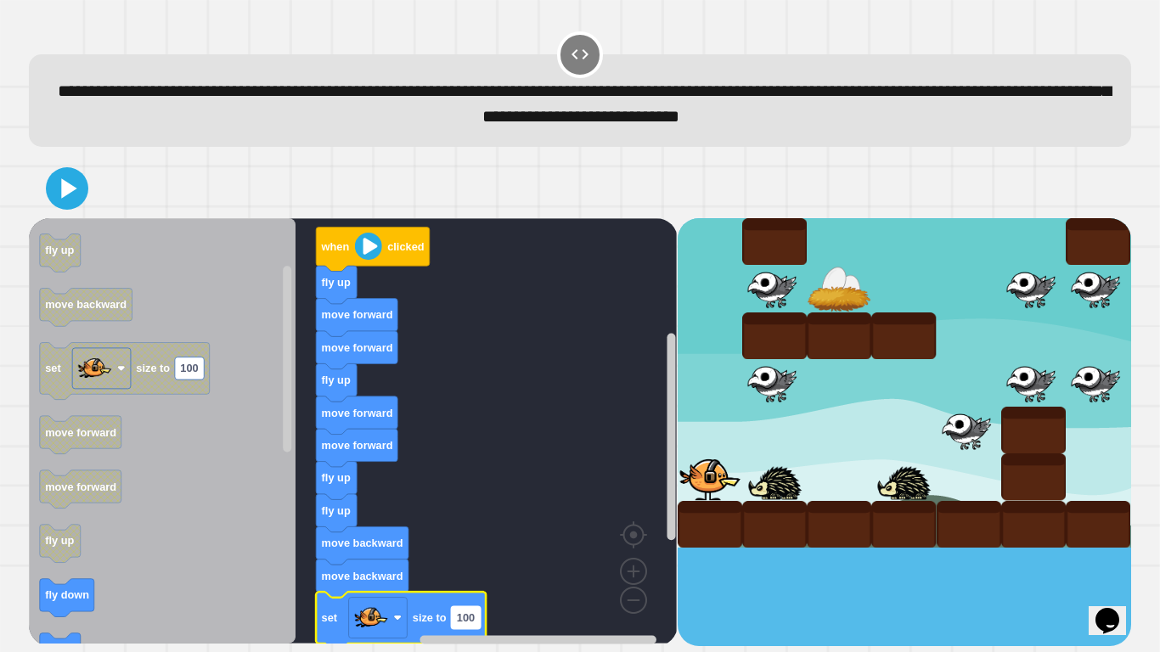
click at [476, 620] on rect "Blockly Workspace" at bounding box center [466, 617] width 29 height 22
type input "**"
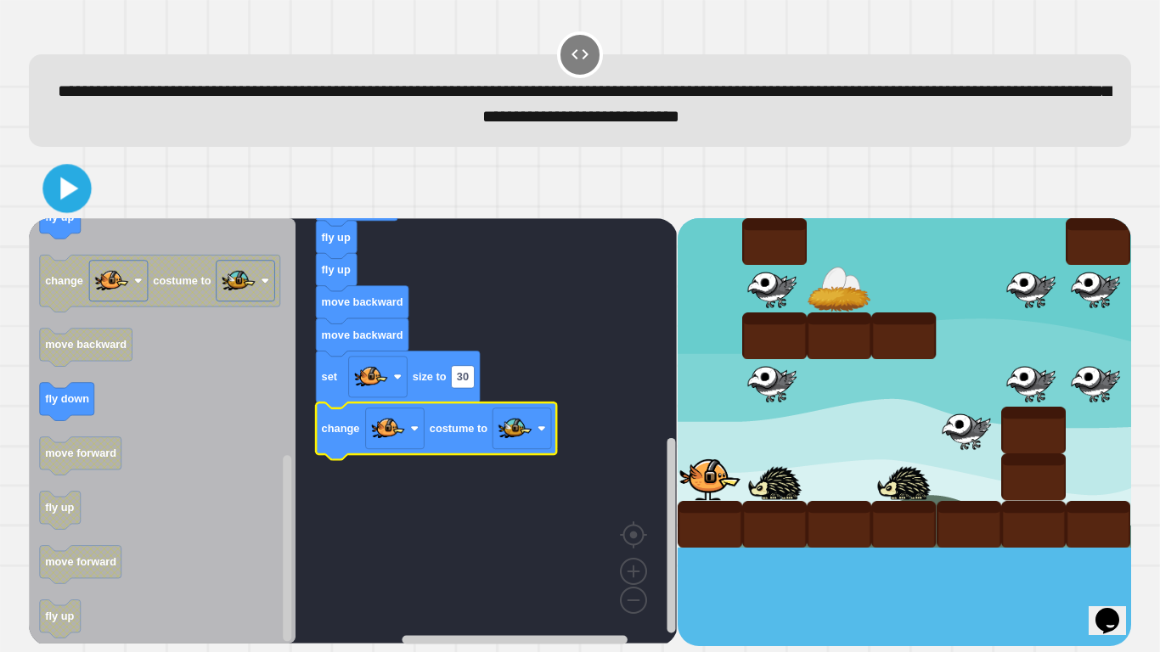
click at [68, 188] on icon at bounding box center [69, 188] width 18 height 23
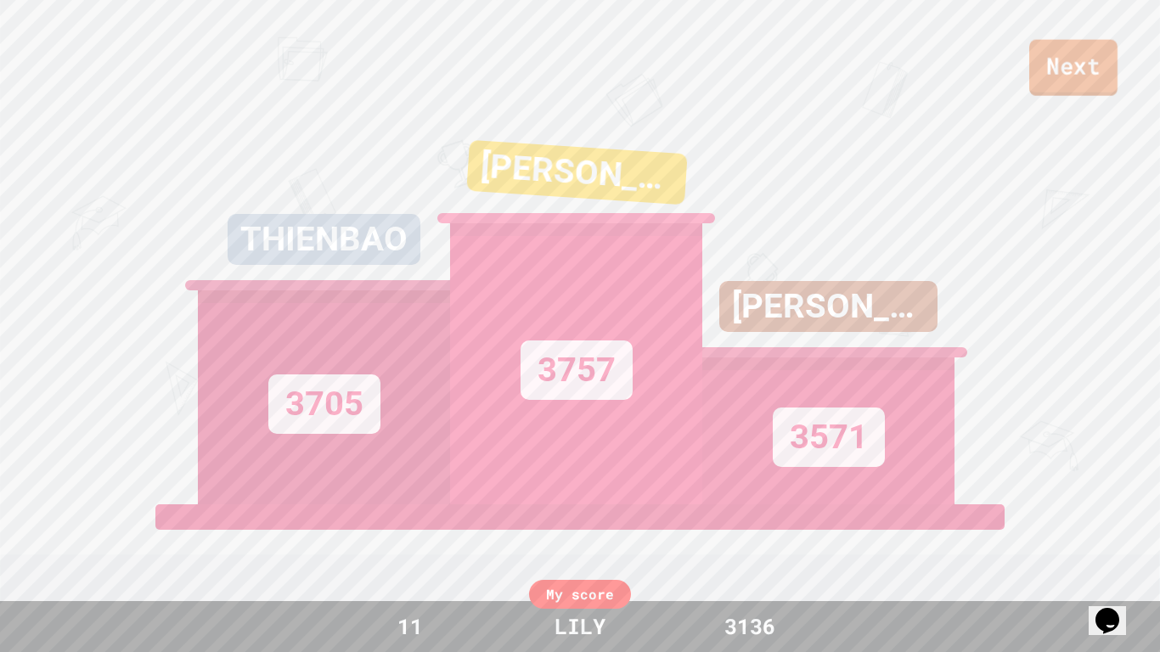
click at [1047, 78] on link "Next" at bounding box center [1073, 68] width 88 height 56
